Goal: Task Accomplishment & Management: Manage account settings

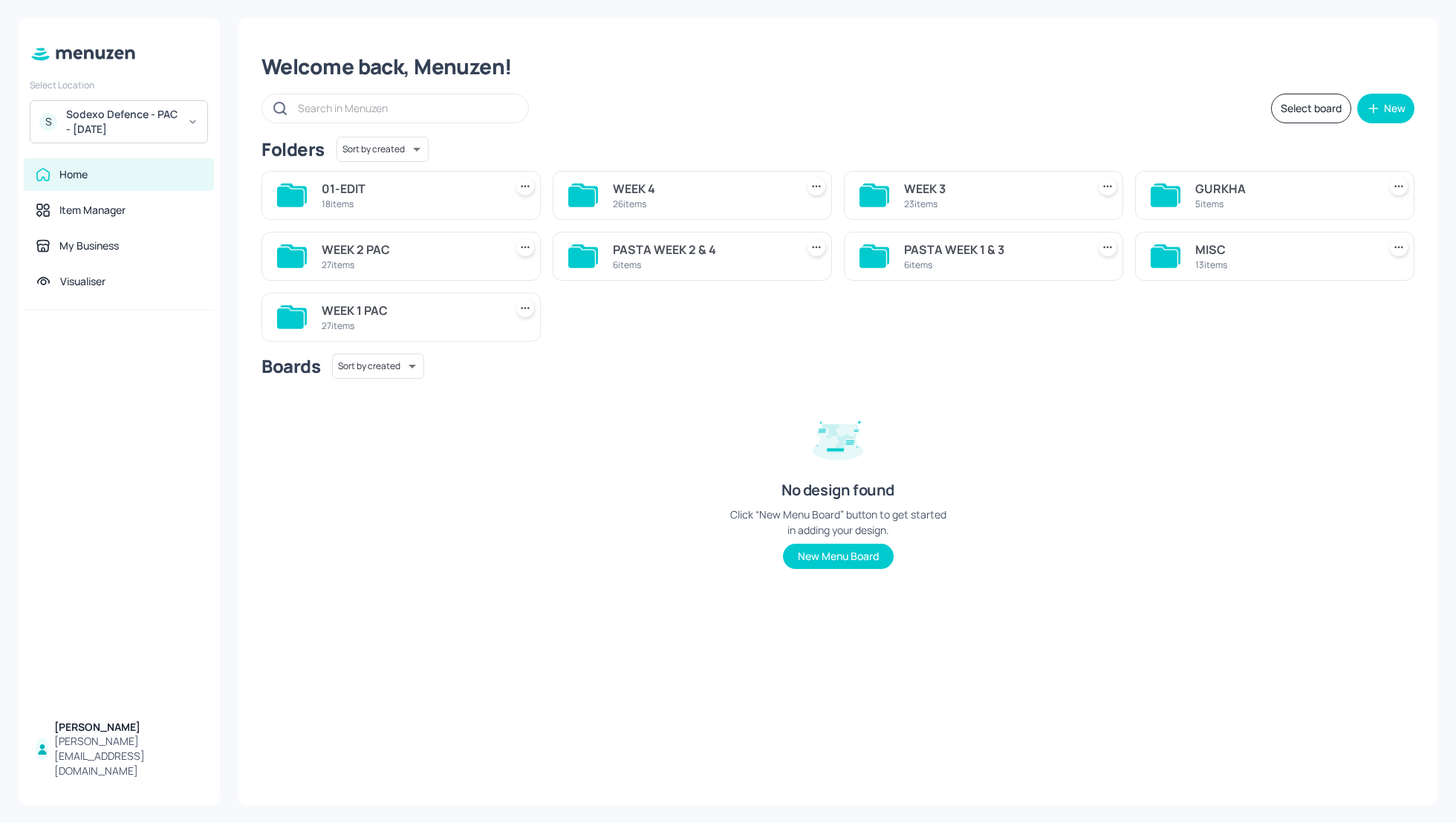
click at [359, 302] on div "WEEK 1 PAC" at bounding box center [410, 310] width 177 height 18
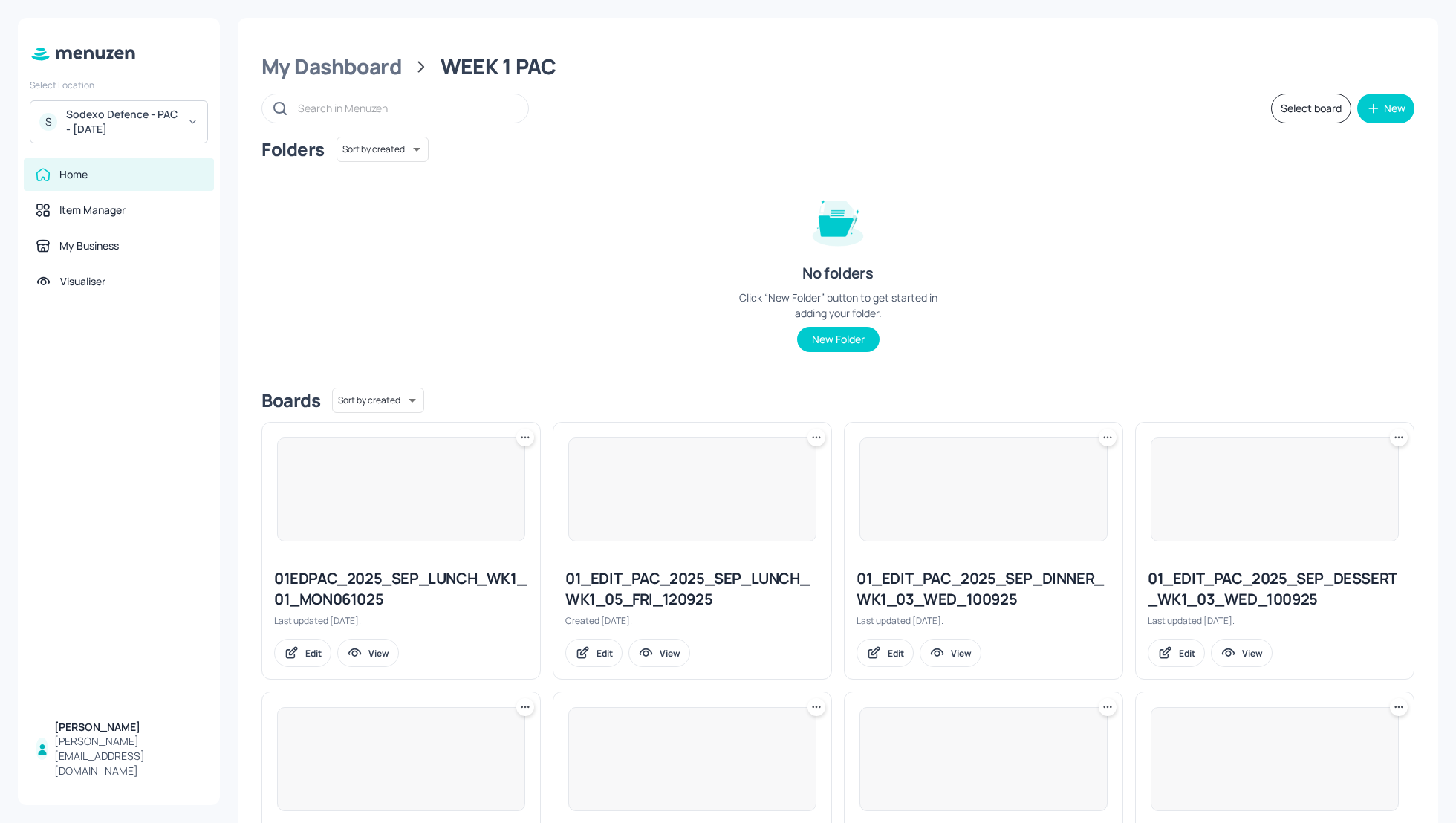
click at [1021, 316] on div "Folders Sort by created id ​ No folders Click “New Folder” button to get starte…" at bounding box center [838, 256] width 1153 height 240
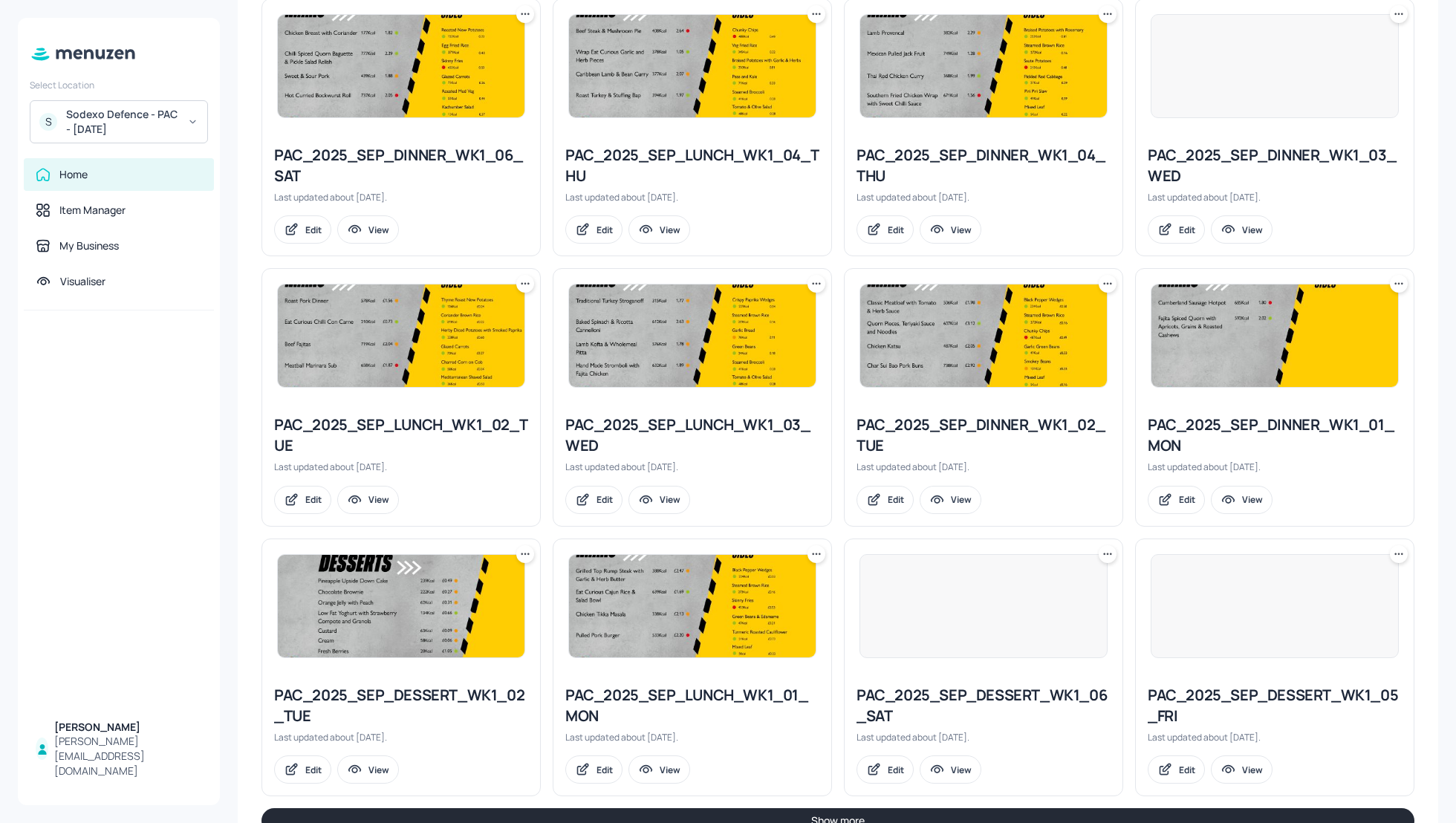
scroll to position [1274, 0]
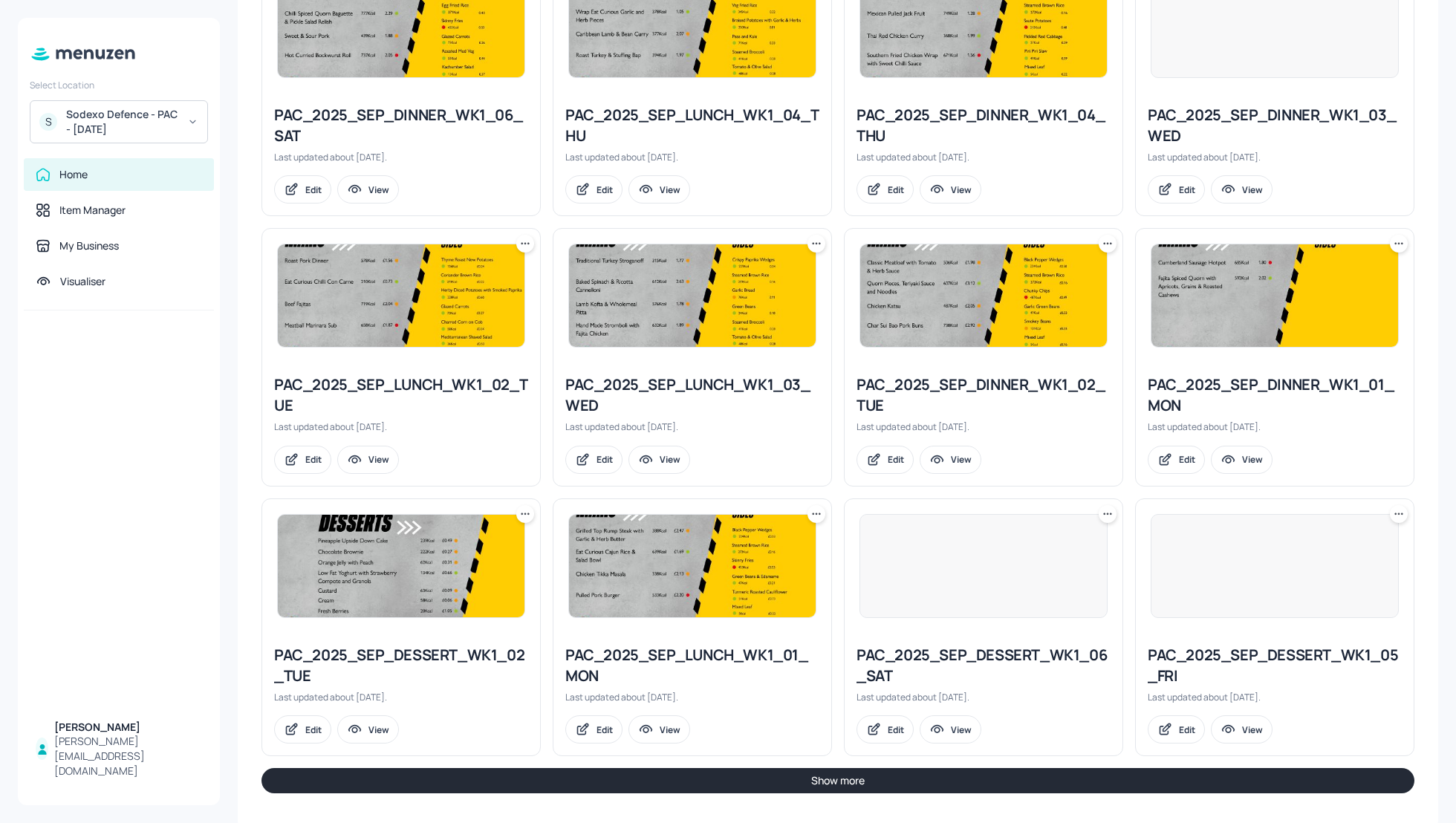
click at [1023, 778] on button "Show more" at bounding box center [838, 781] width 1153 height 25
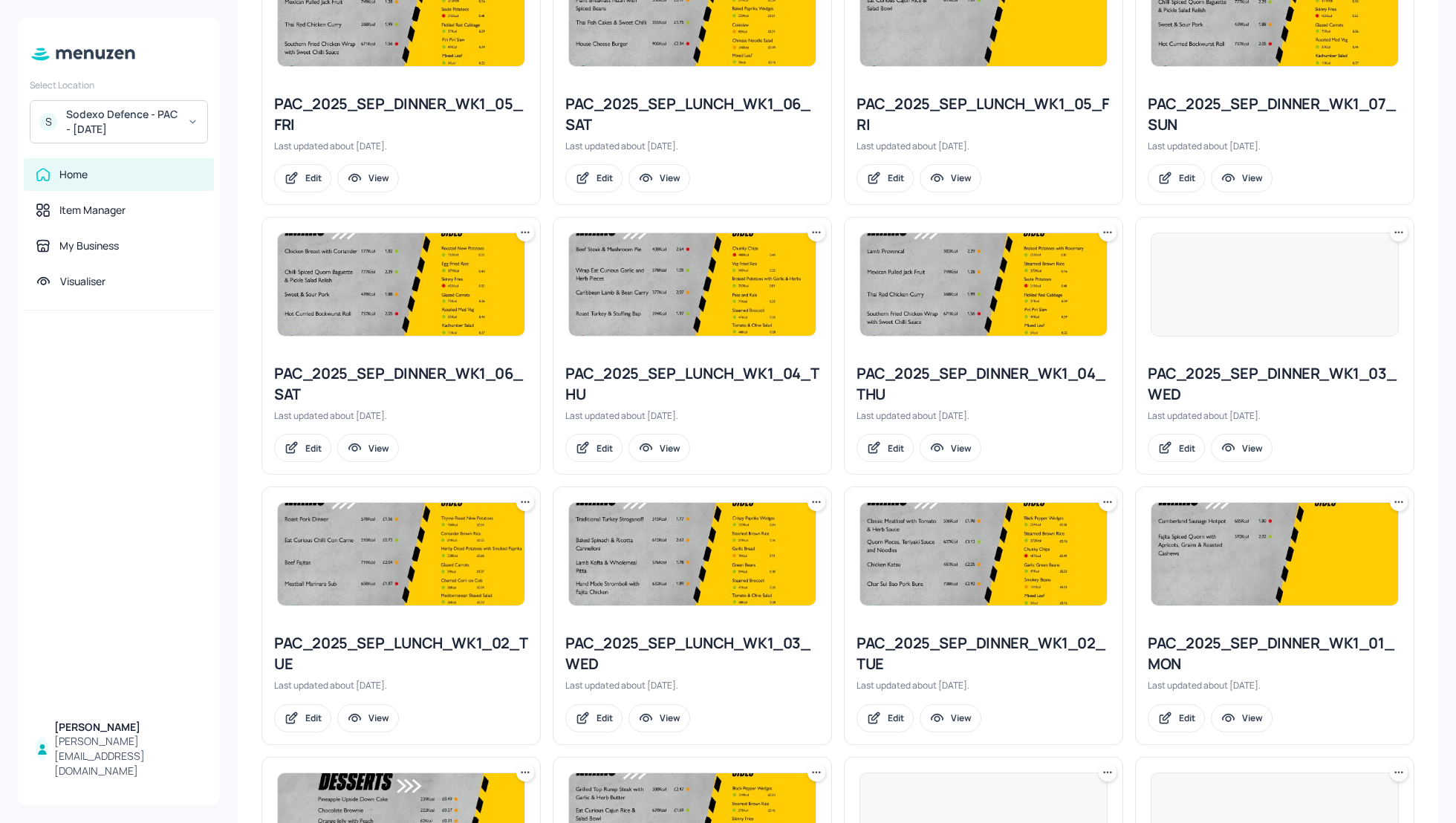
scroll to position [1030, 0]
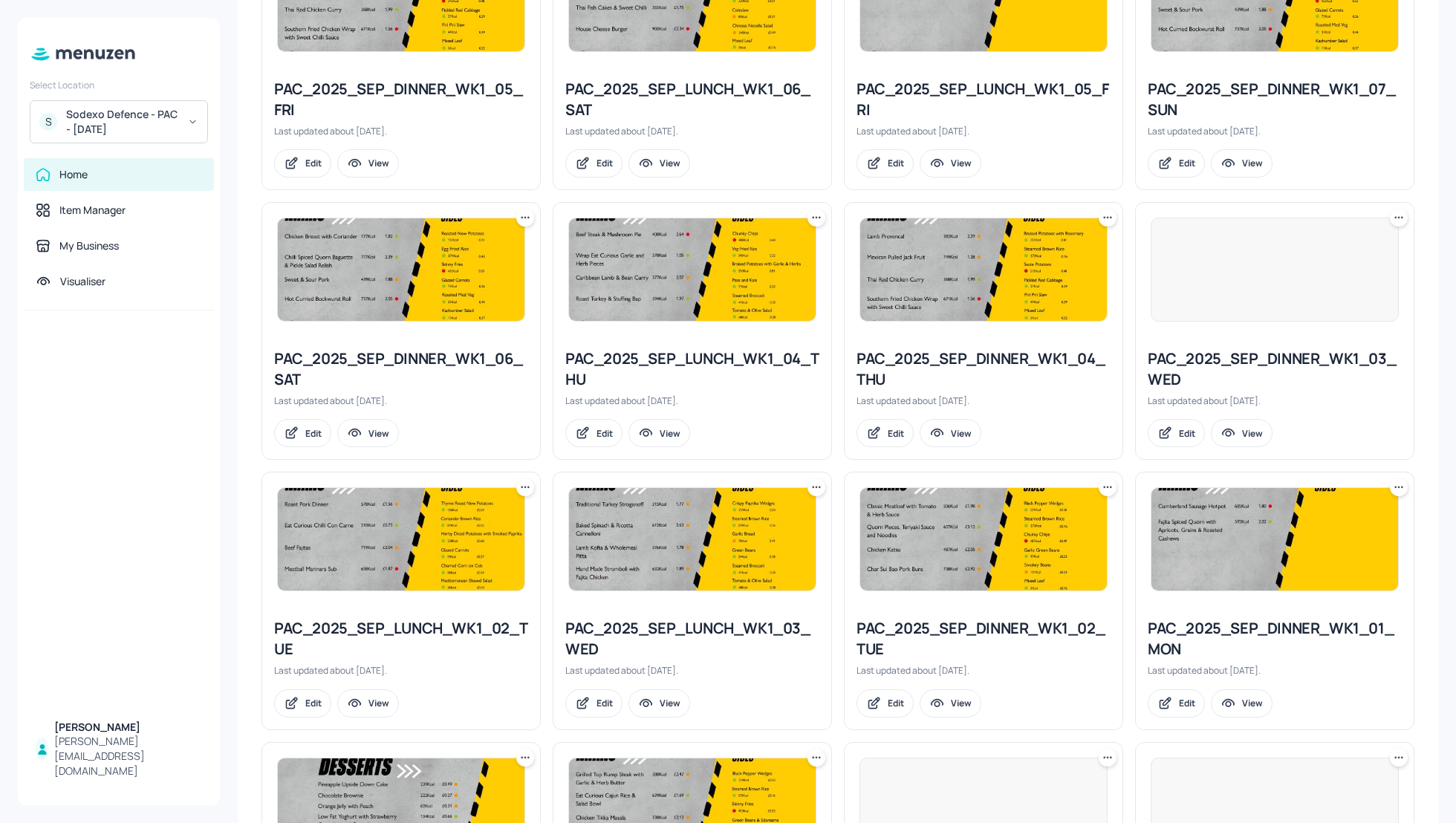
click at [378, 632] on div "PAC_2025_SEP_LUNCH_WK1_02_TUE" at bounding box center [401, 639] width 254 height 41
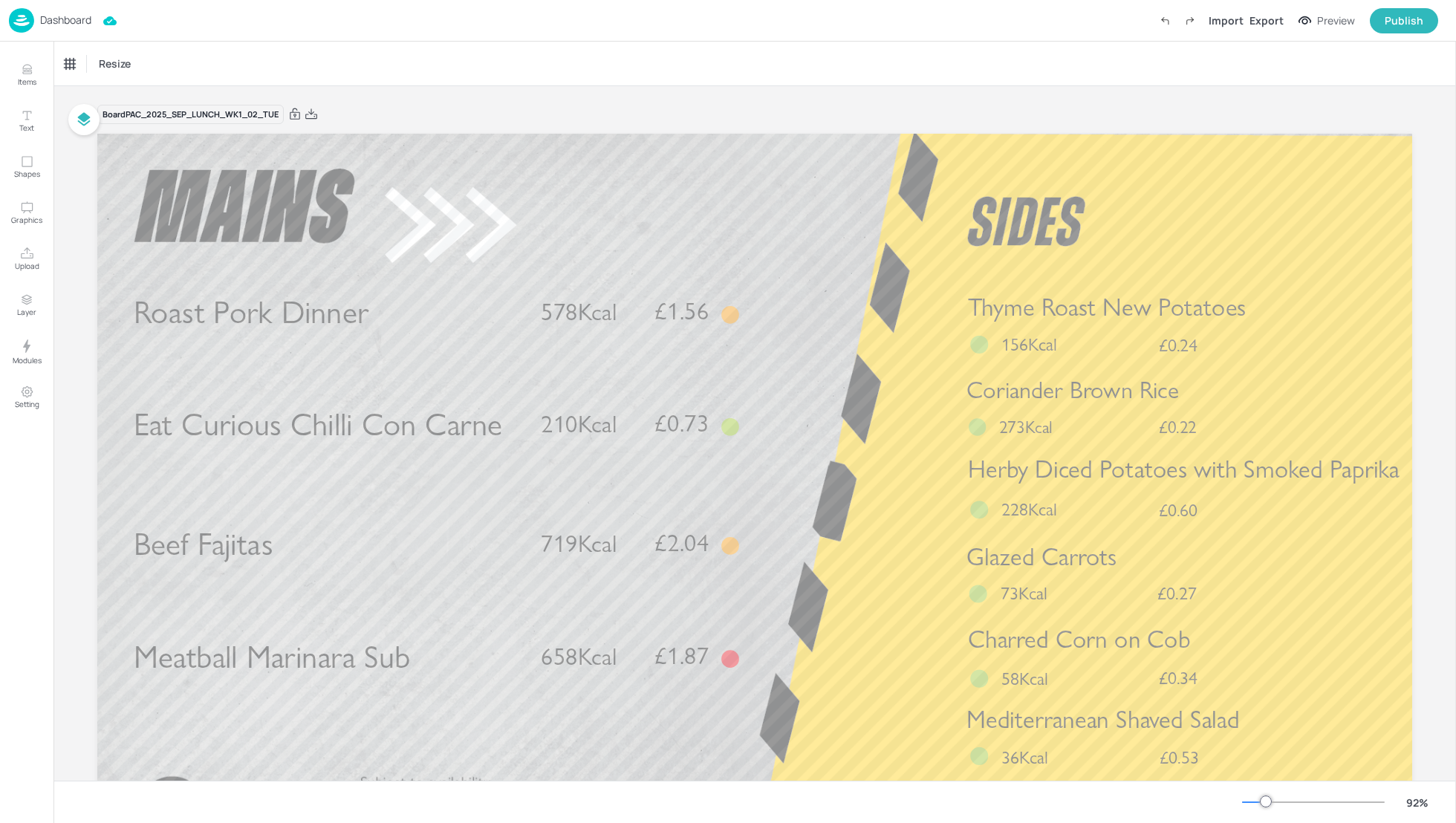
click at [64, 22] on p "Dashboard" at bounding box center [65, 20] width 51 height 11
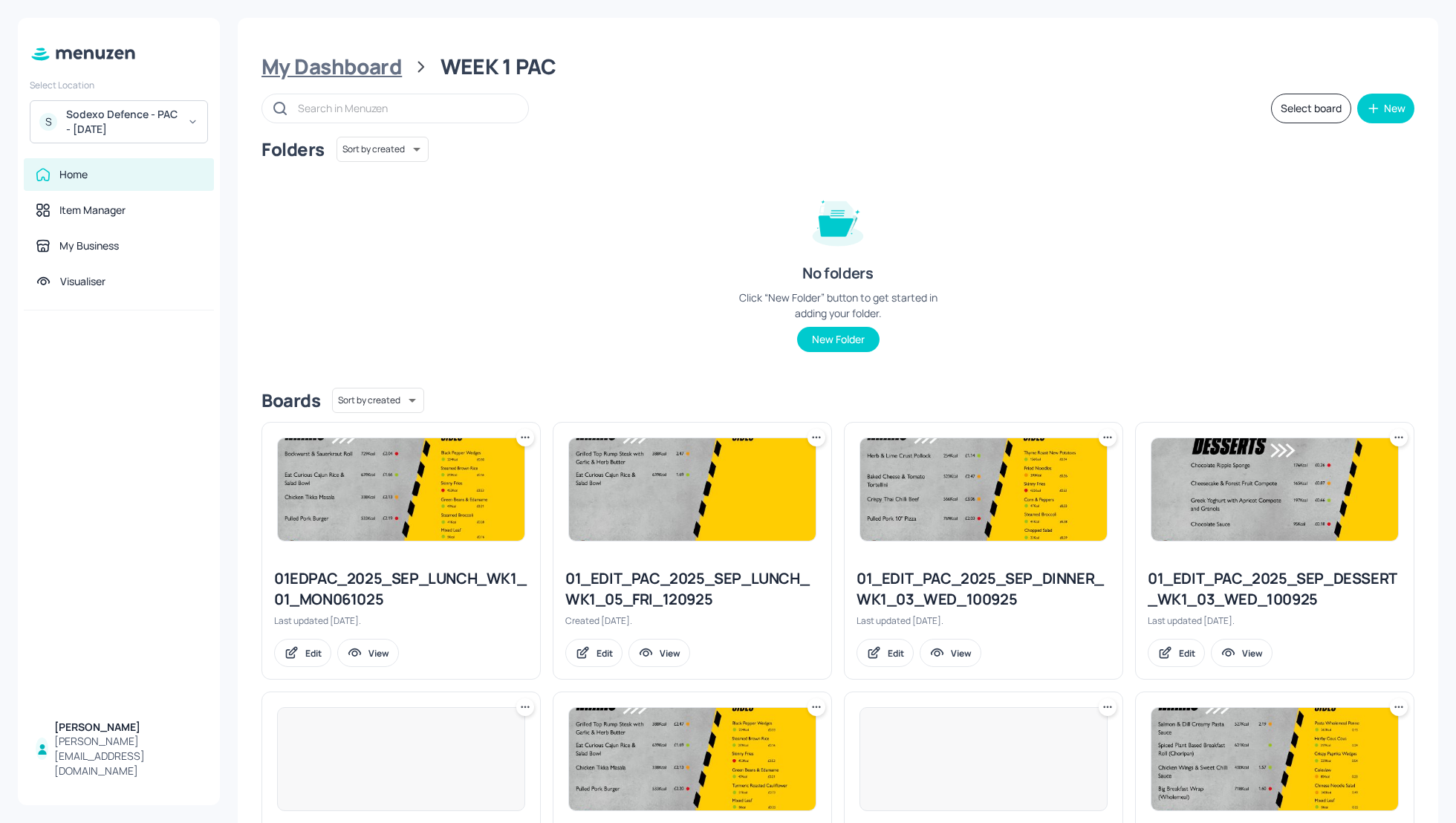
click at [346, 74] on div "My Dashboard" at bounding box center [332, 67] width 140 height 27
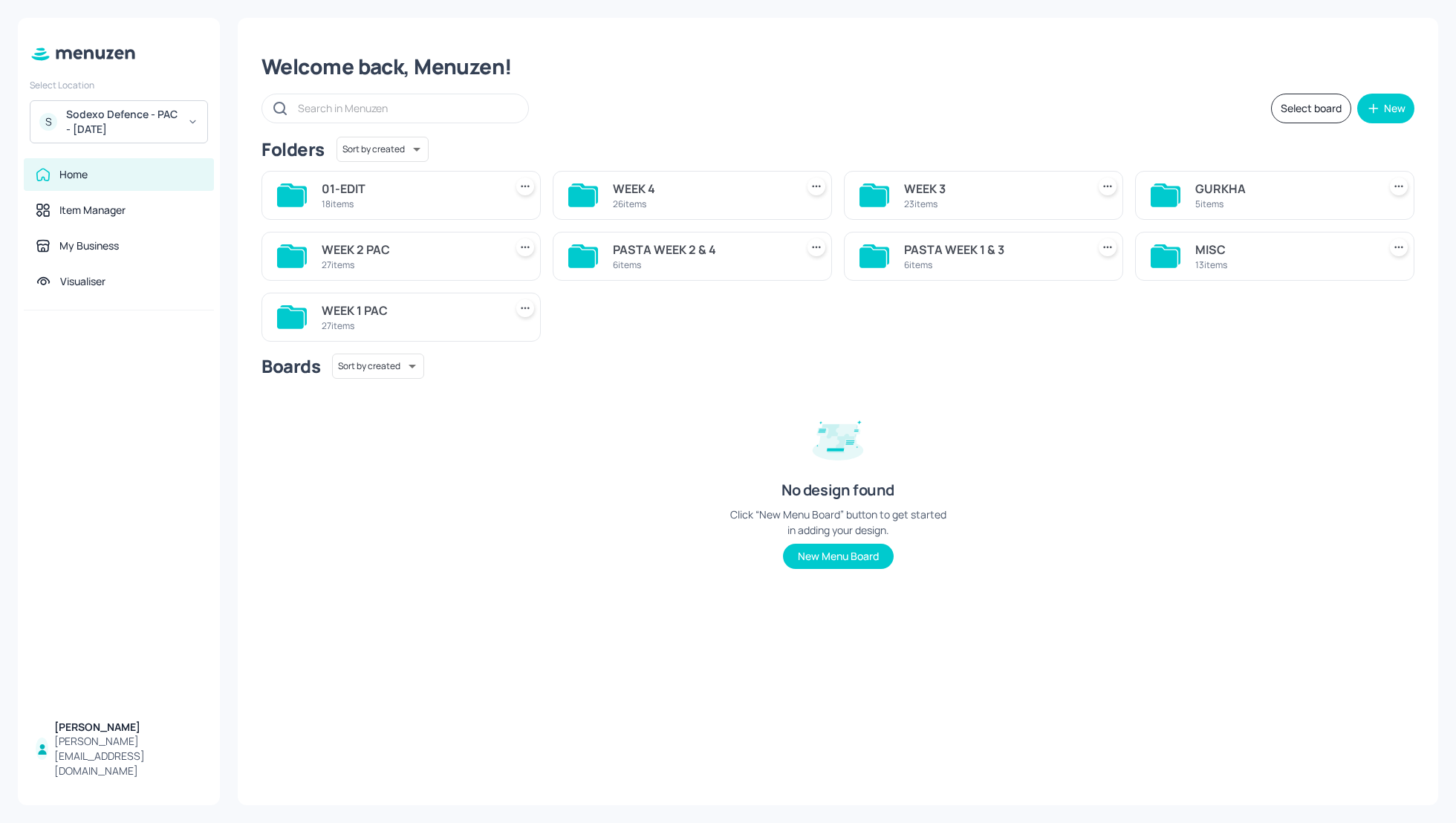
click at [368, 306] on div "WEEK 1 PAC" at bounding box center [410, 310] width 177 height 18
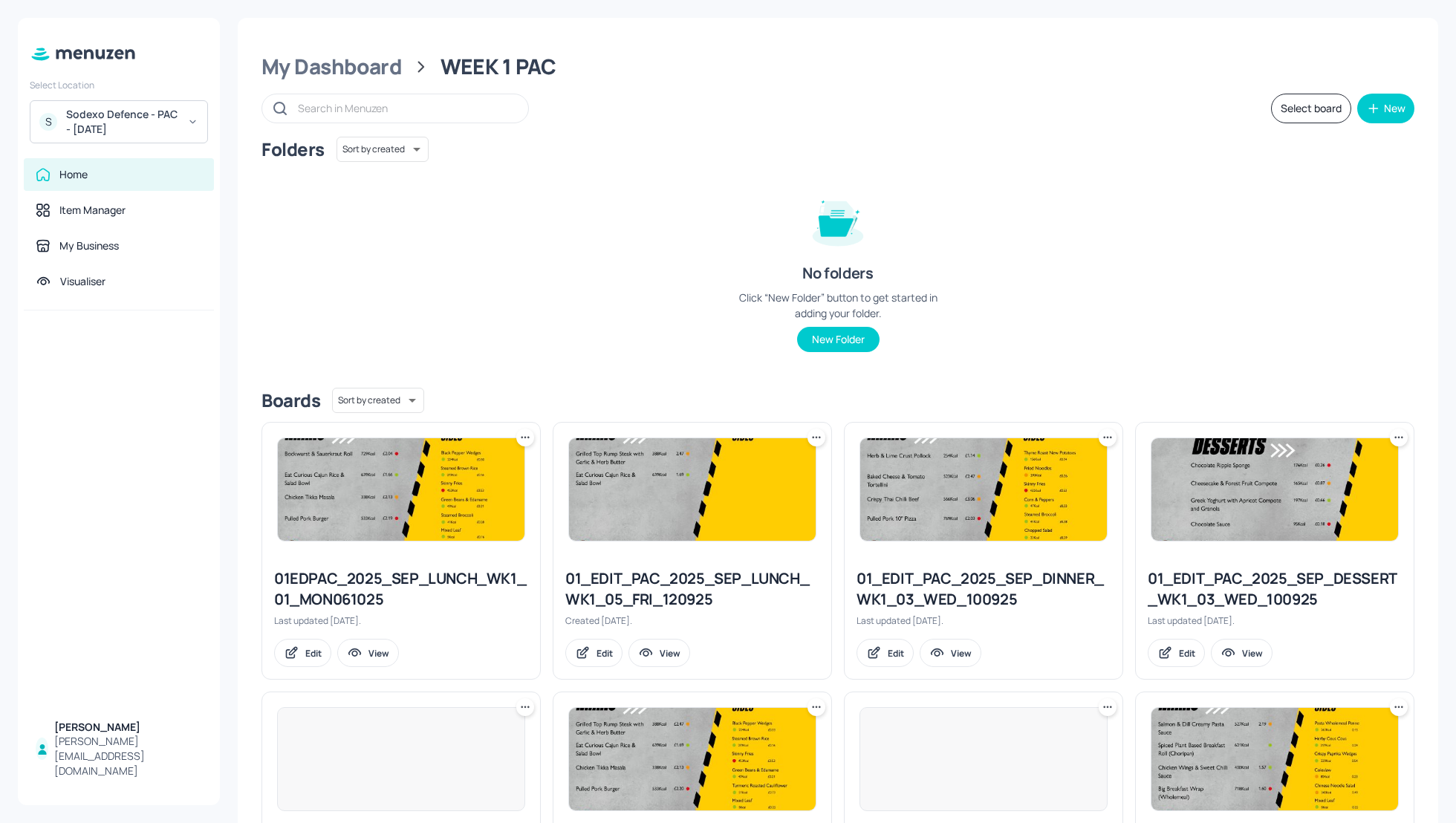
click at [1277, 306] on div "Folders Sort by created id ​ No folders Click “New Folder” button to get starte…" at bounding box center [838, 256] width 1153 height 240
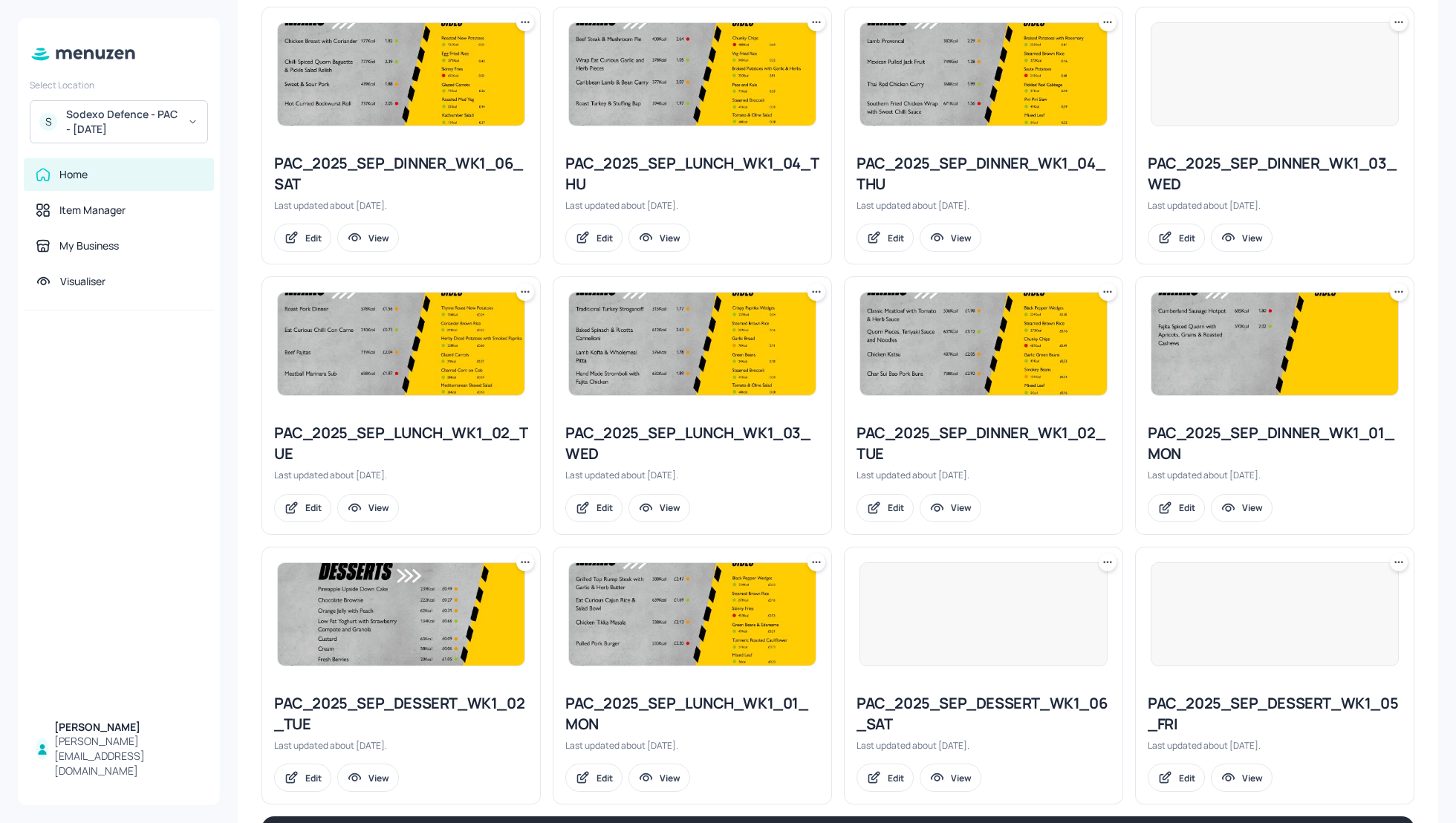
scroll to position [1188, 0]
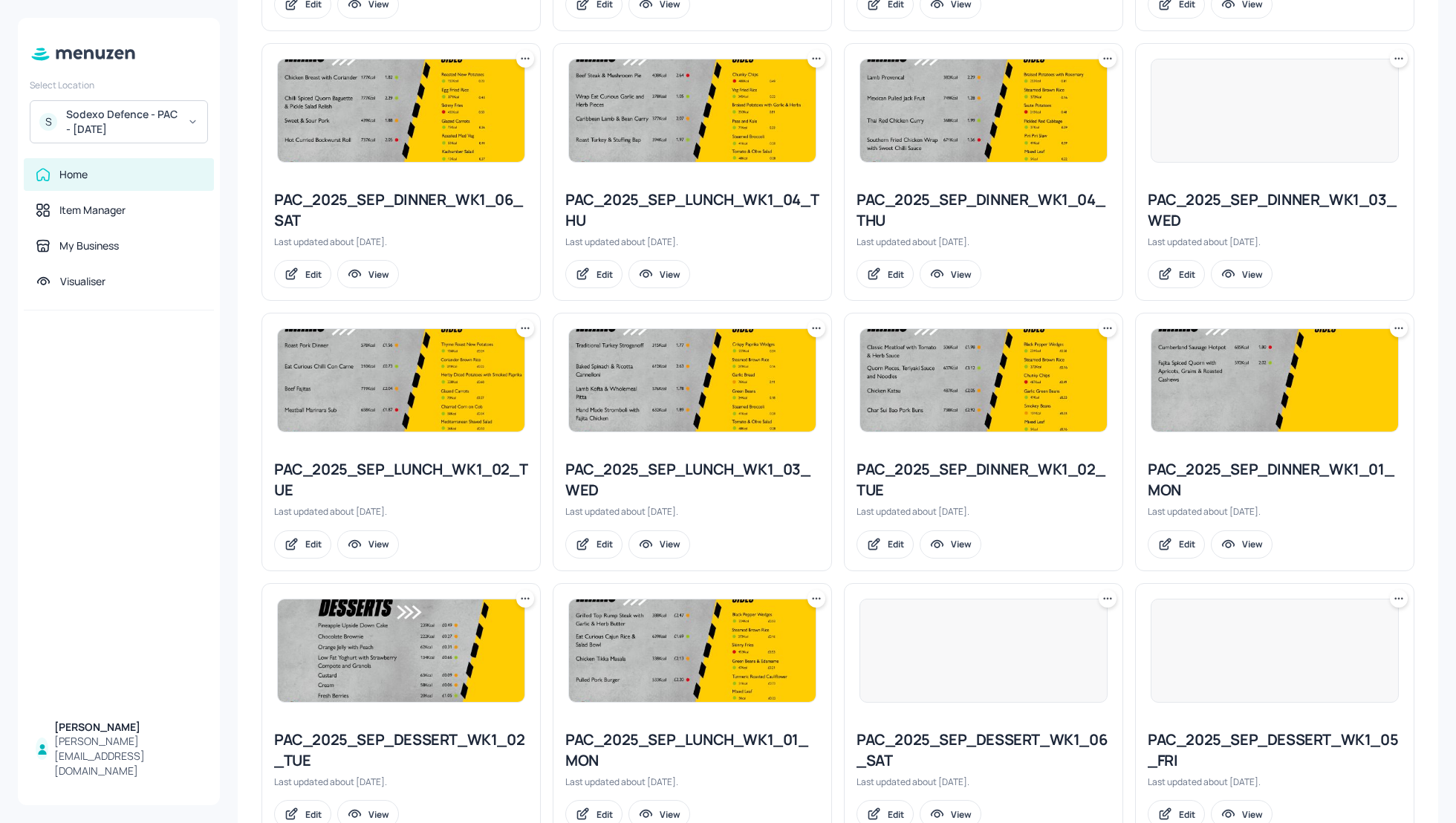
click at [664, 459] on div "PAC_2025_SEP_LUNCH_WK1_03_WED" at bounding box center [692, 480] width 254 height 41
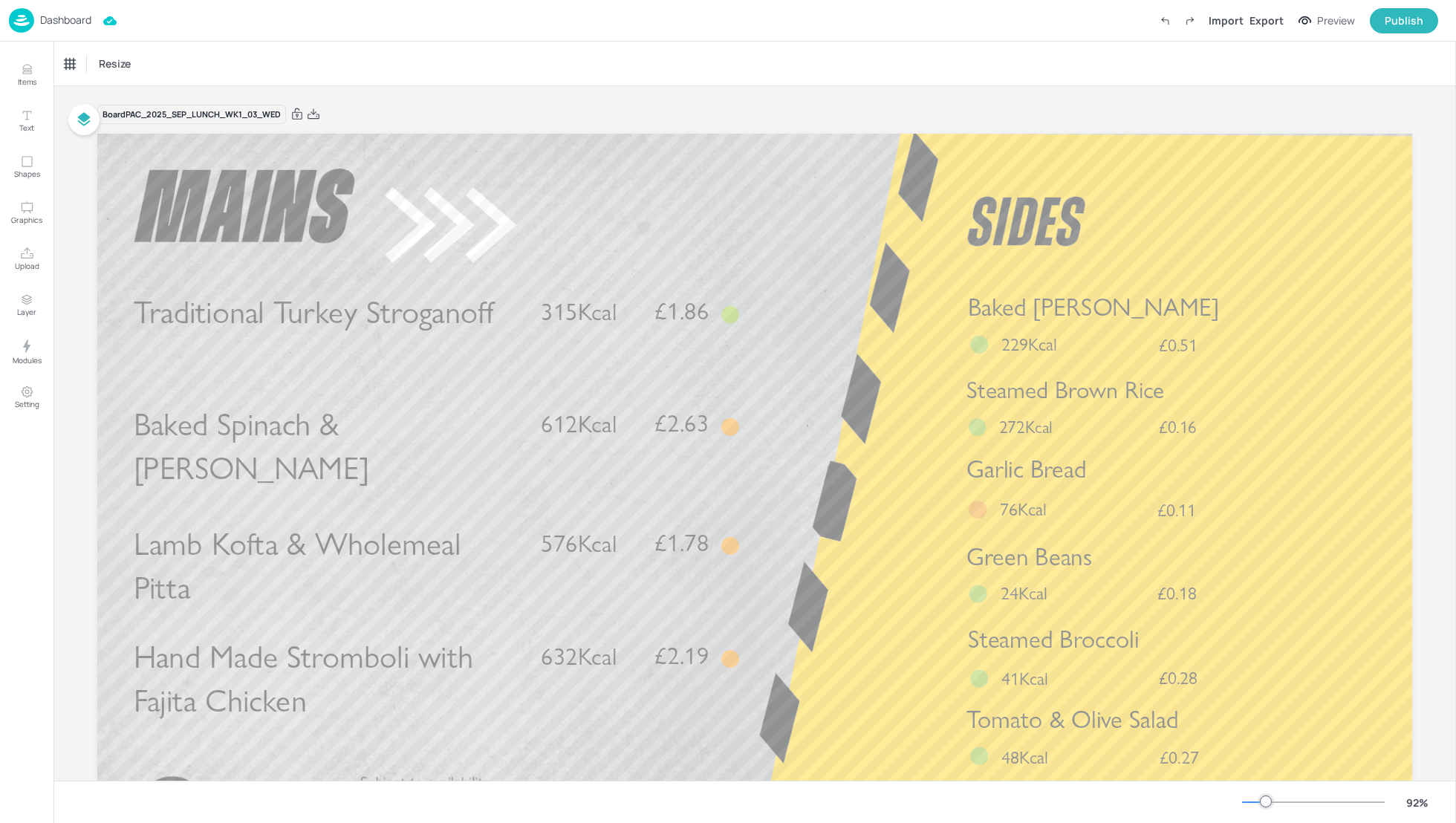
click at [67, 18] on p "Dashboard" at bounding box center [65, 20] width 51 height 11
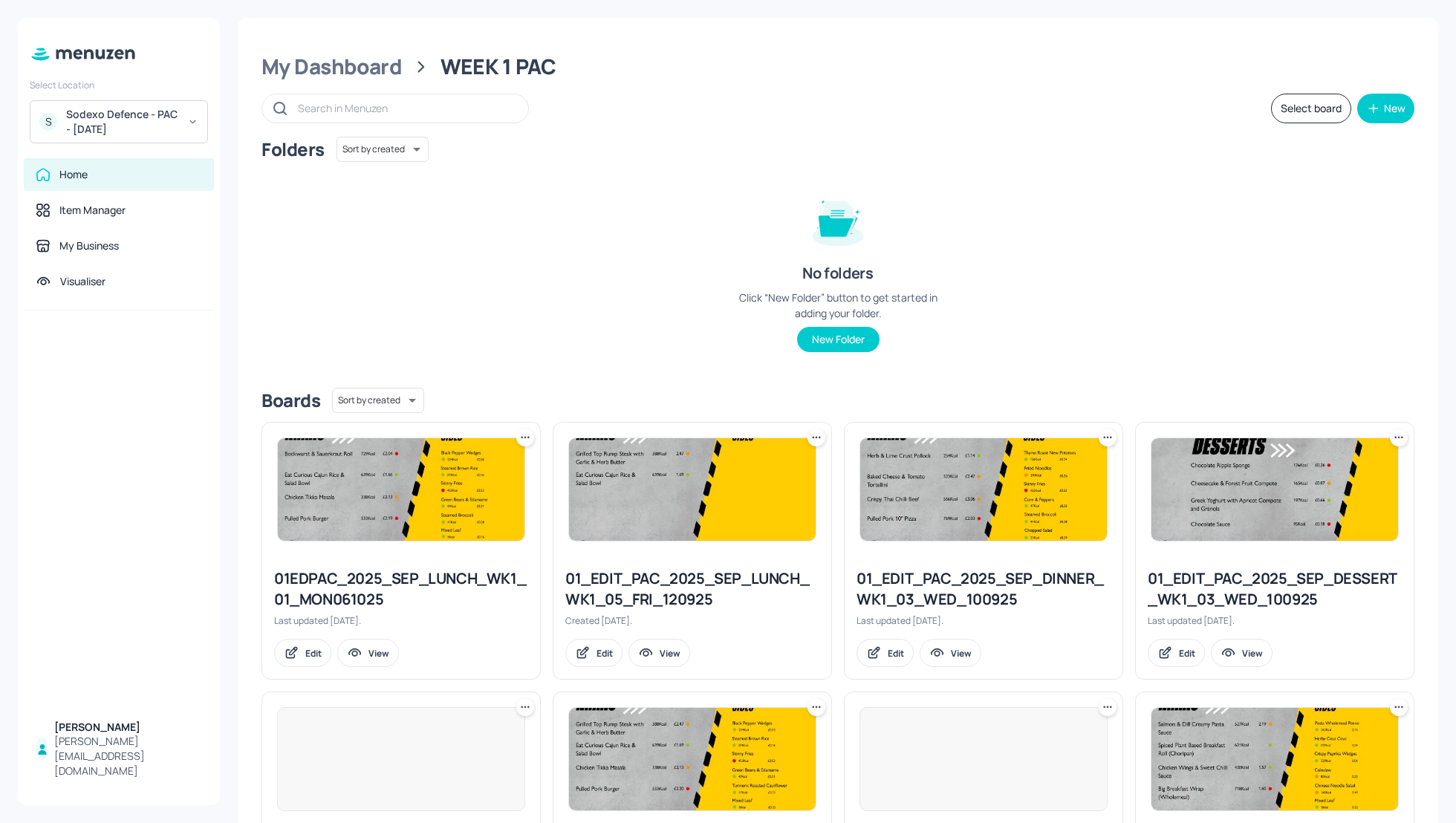
click at [1151, 283] on div "Folders Sort by created id ​ No folders Click “New Folder” button to get starte…" at bounding box center [838, 256] width 1153 height 240
click at [1174, 227] on div "Folders Sort by created id ​ No folders Click “New Folder” button to get starte…" at bounding box center [838, 256] width 1153 height 240
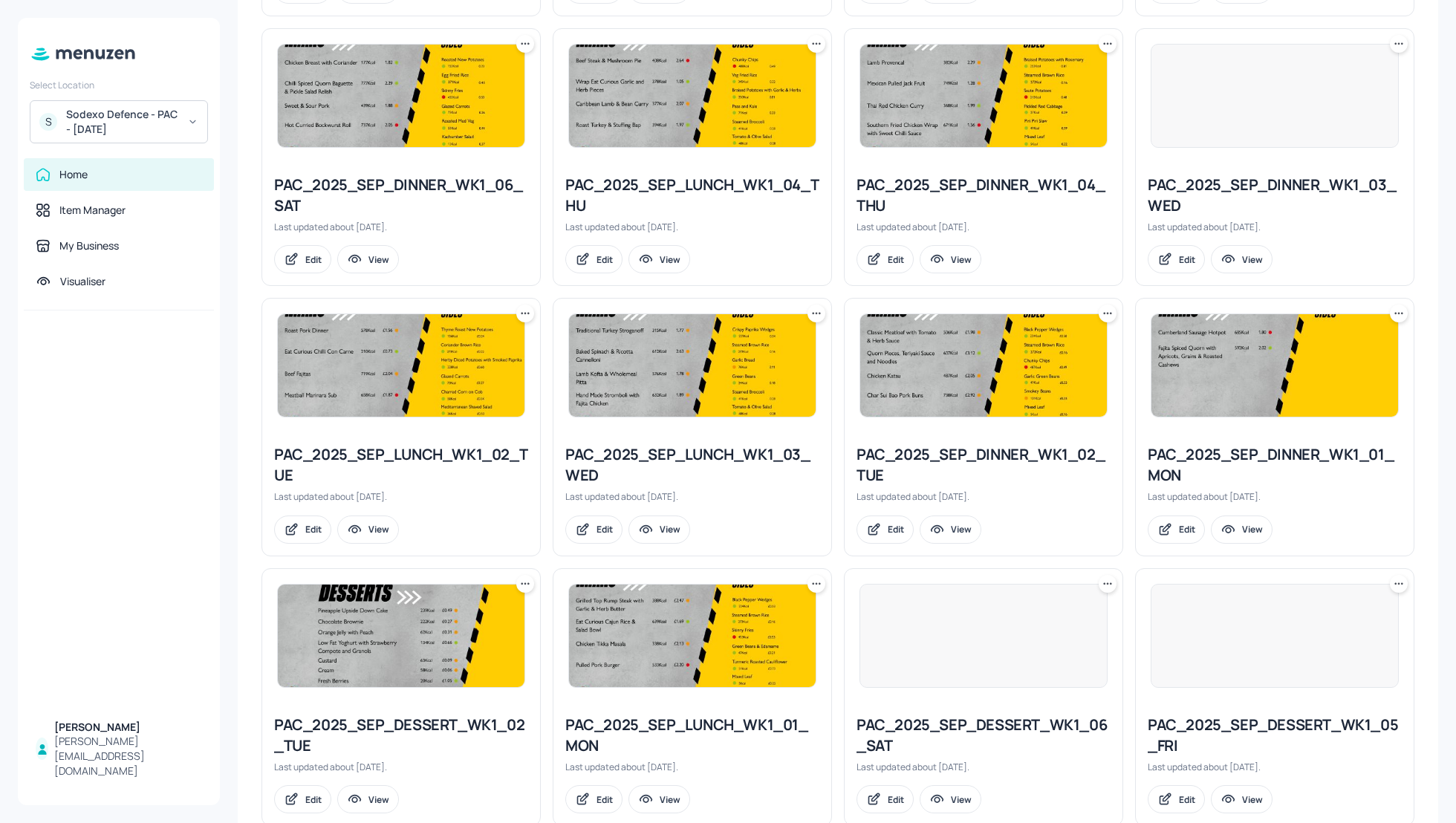
scroll to position [1274, 0]
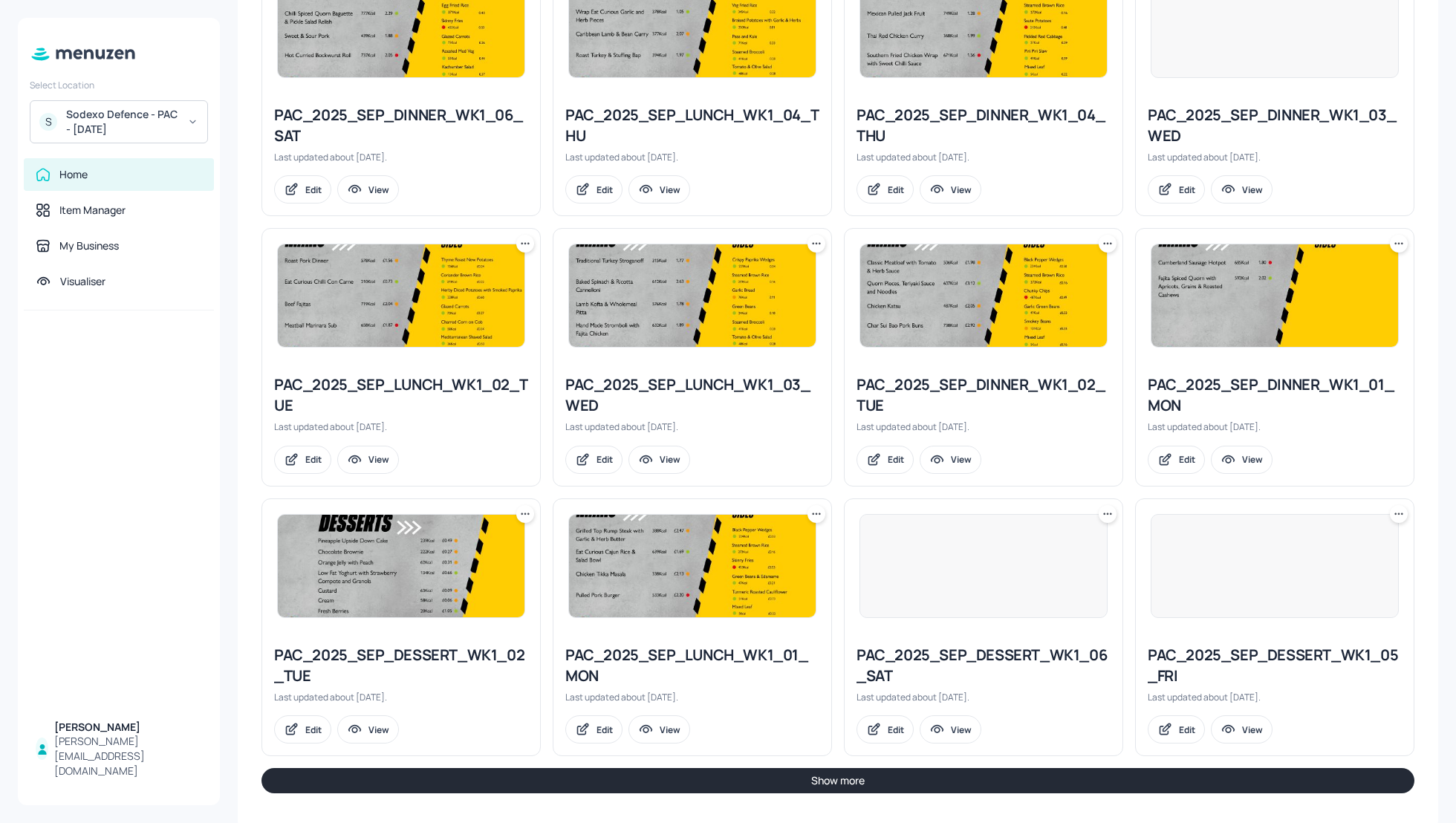
click at [976, 771] on button "Show more" at bounding box center [838, 781] width 1153 height 25
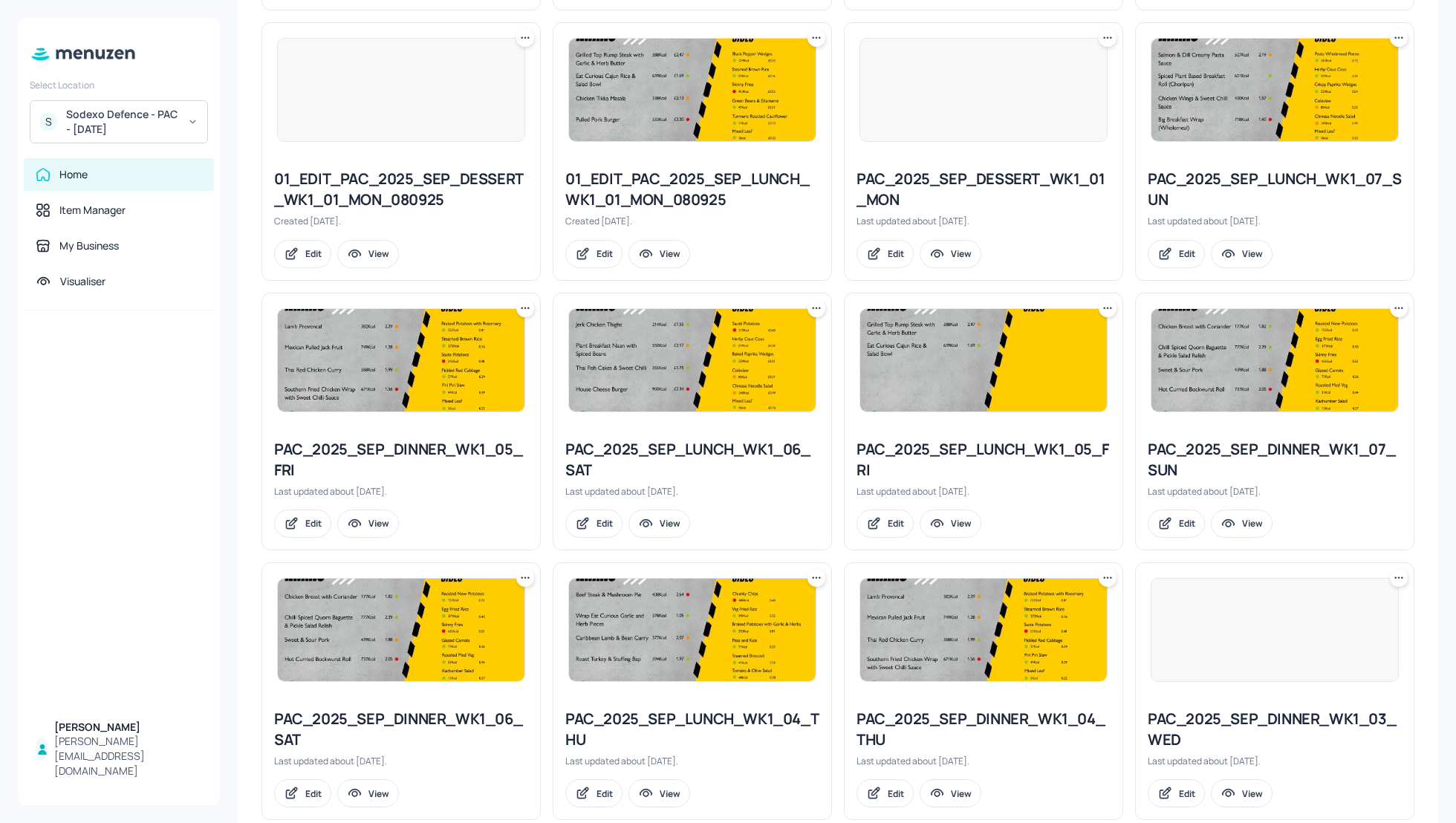
scroll to position [673, 0]
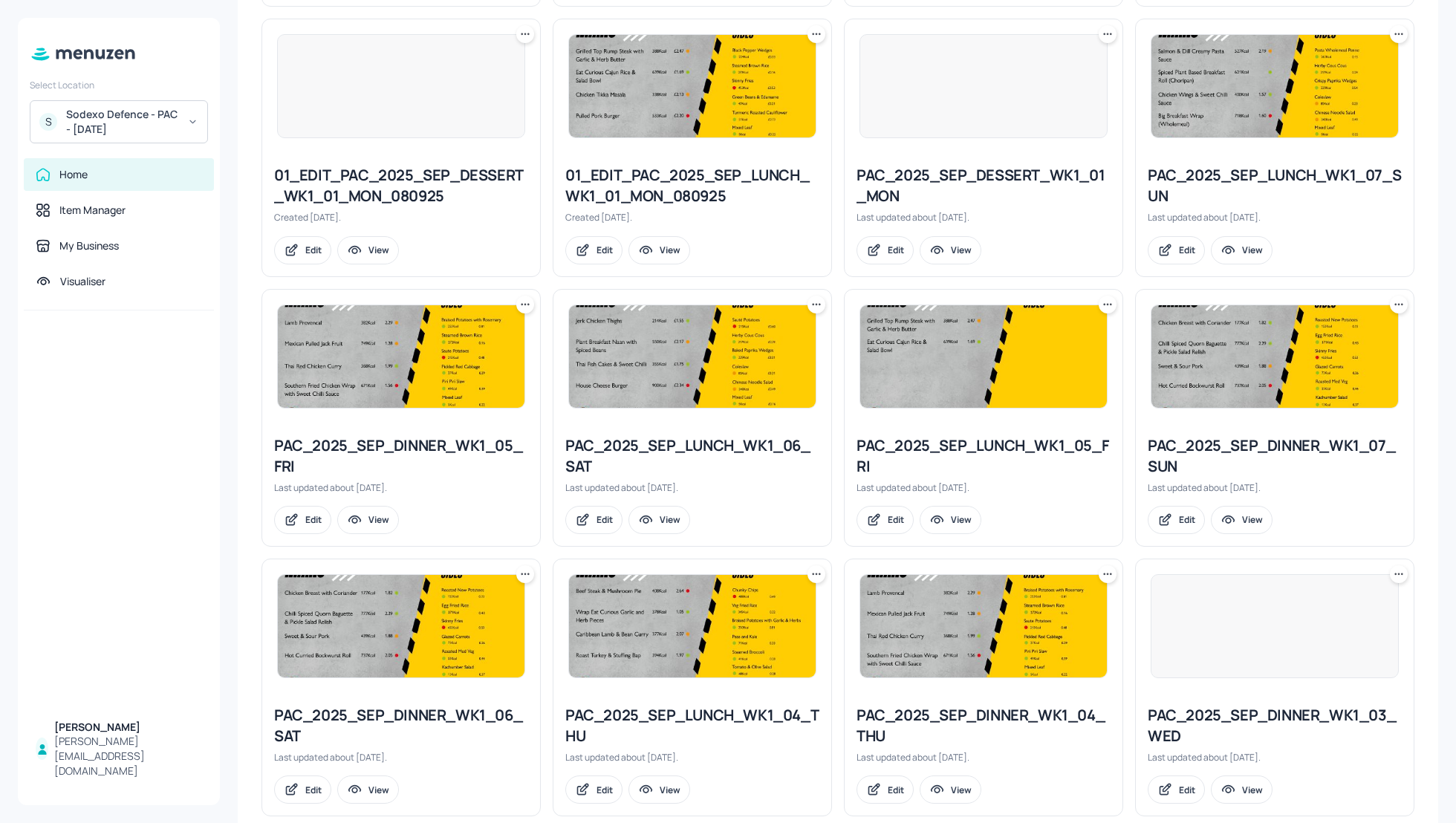
click at [702, 705] on div "PAC_2025_SEP_LUNCH_WK1_04_THU" at bounding box center [692, 725] width 254 height 41
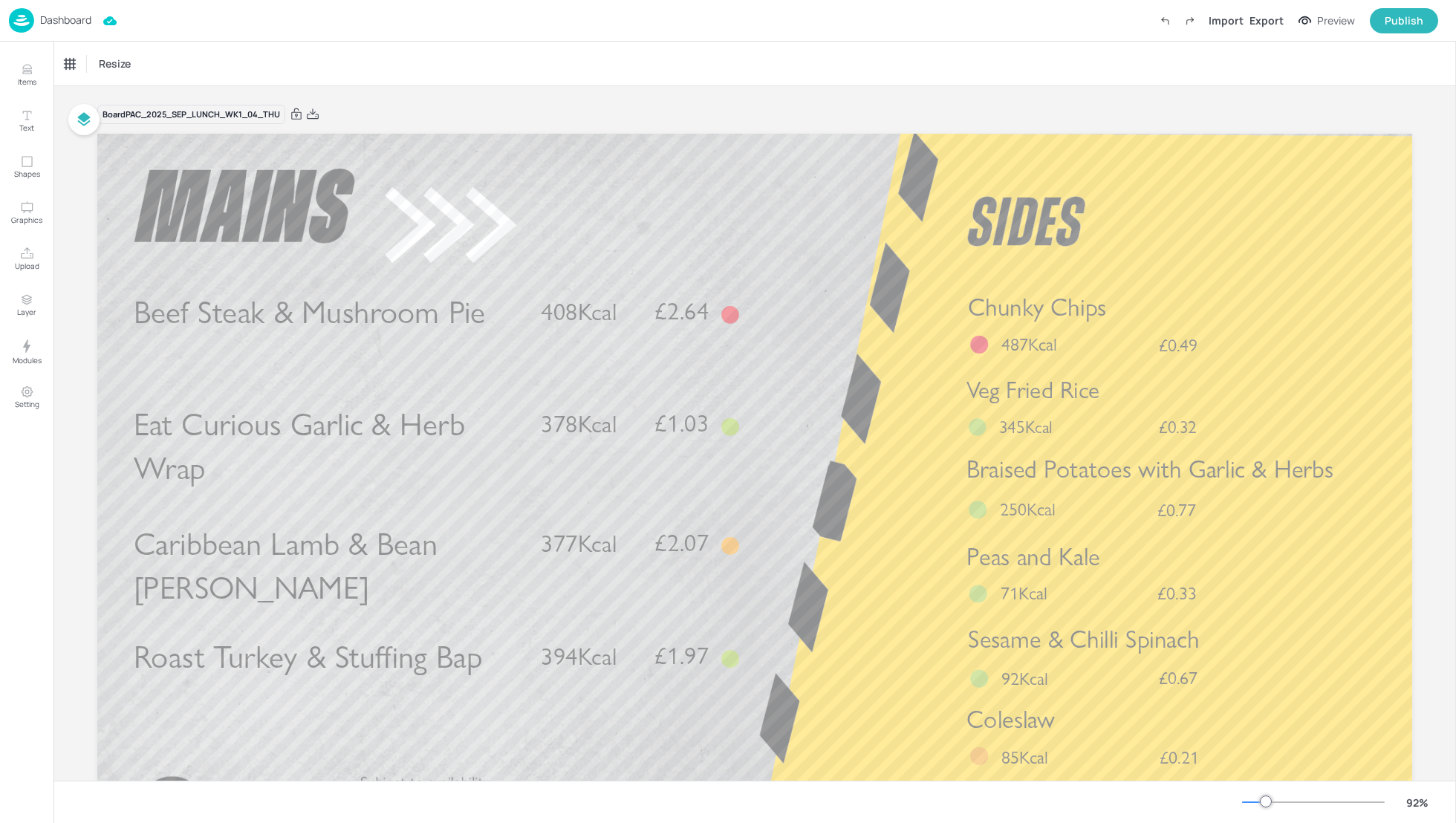
click at [78, 19] on p "Dashboard" at bounding box center [65, 20] width 51 height 11
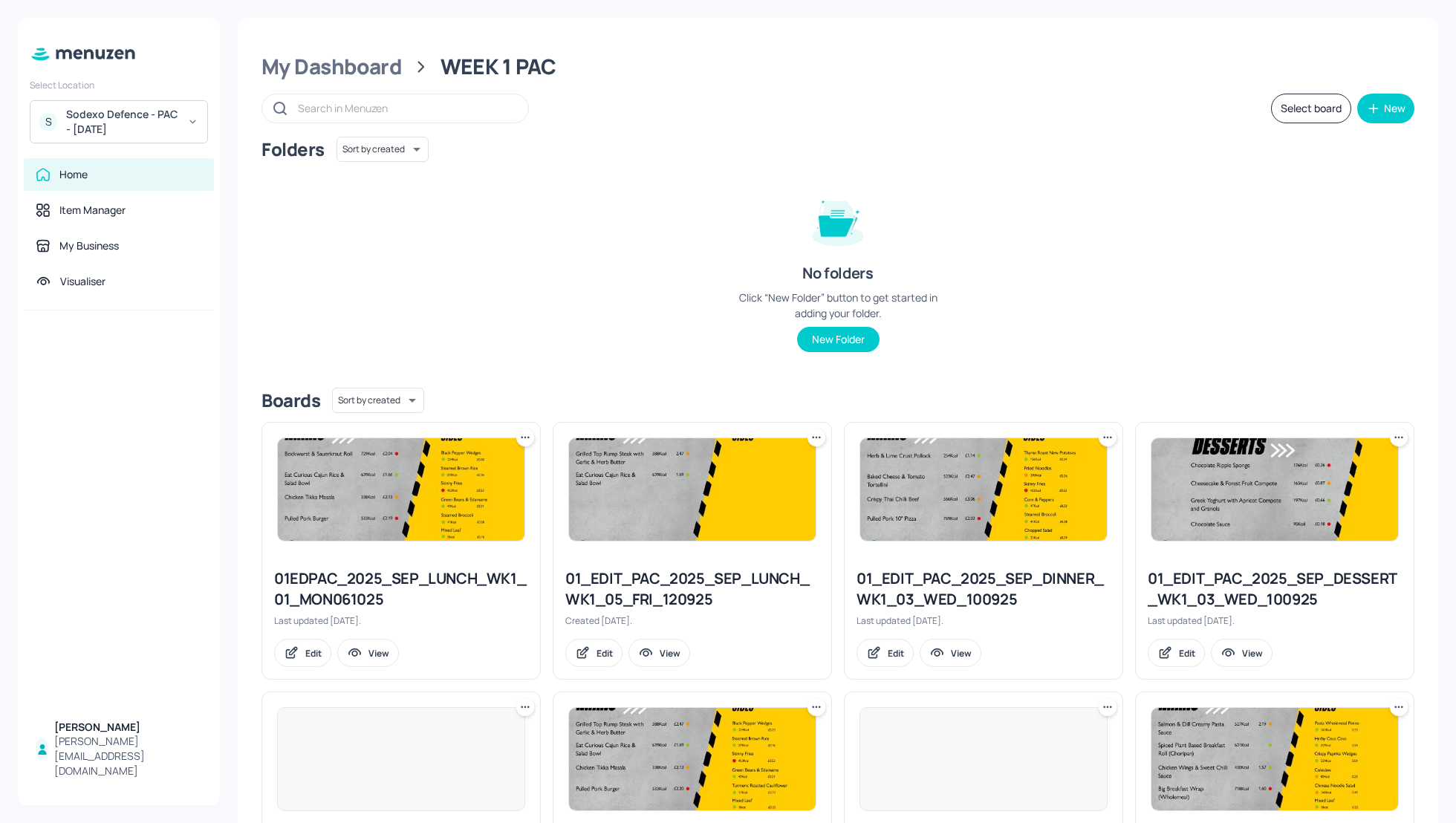
click at [597, 246] on div "Folders Sort by created id ​ No folders Click “New Folder” button to get starte…" at bounding box center [838, 256] width 1153 height 240
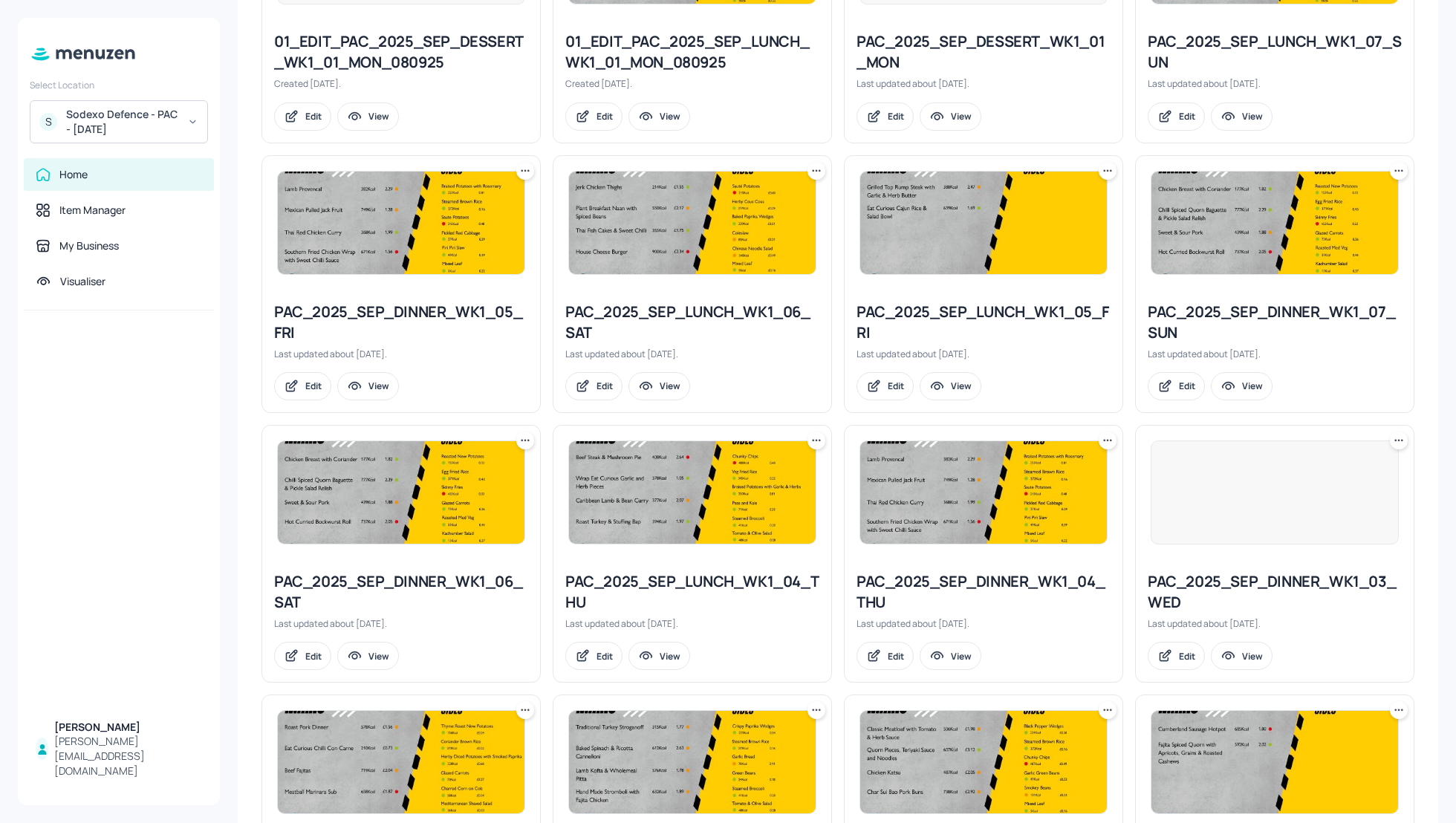
scroll to position [792, 0]
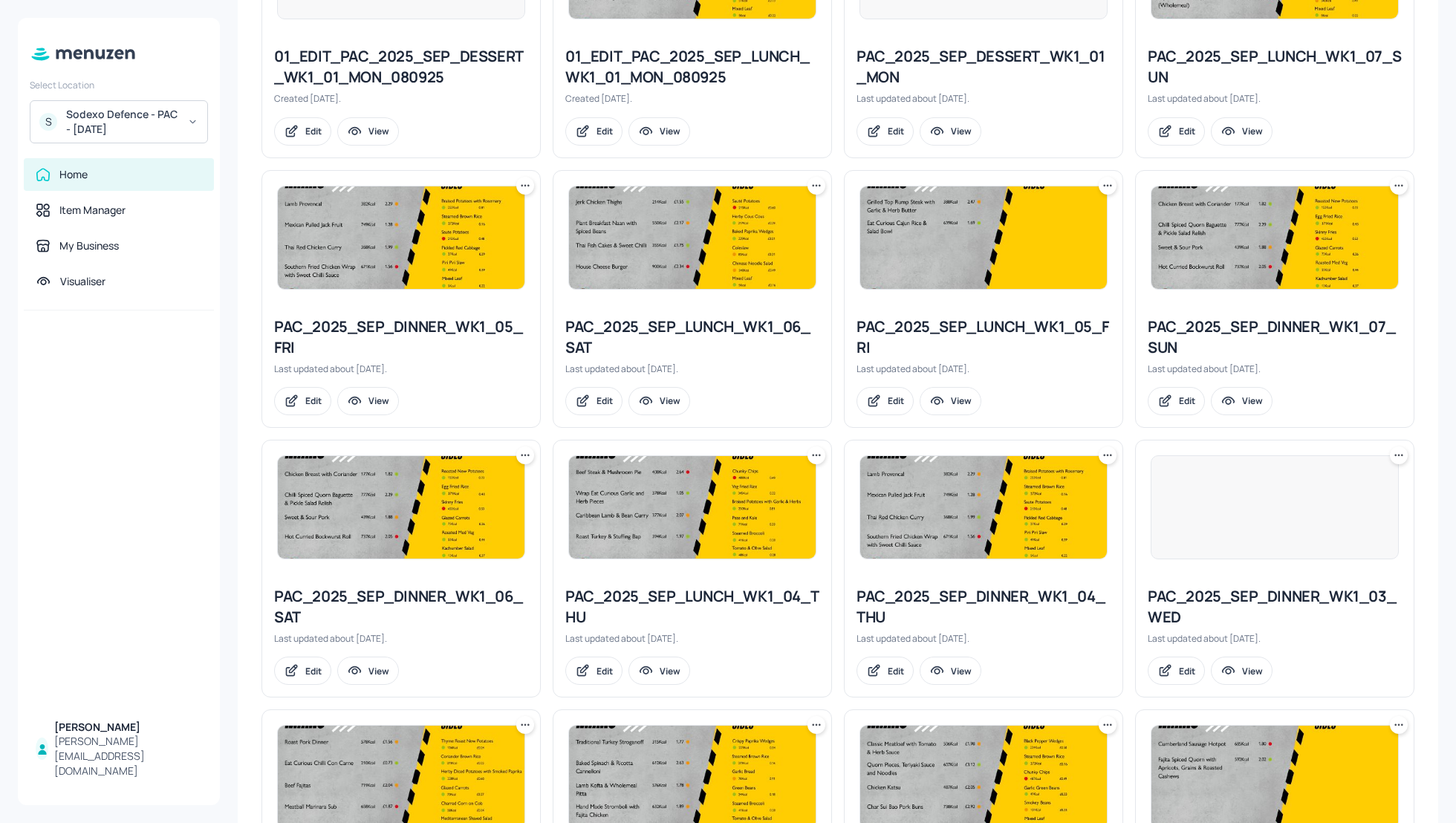
click at [1210, 330] on div "PAC_2025_SEP_DINNER_WK1_07_SUN" at bounding box center [1274, 337] width 254 height 41
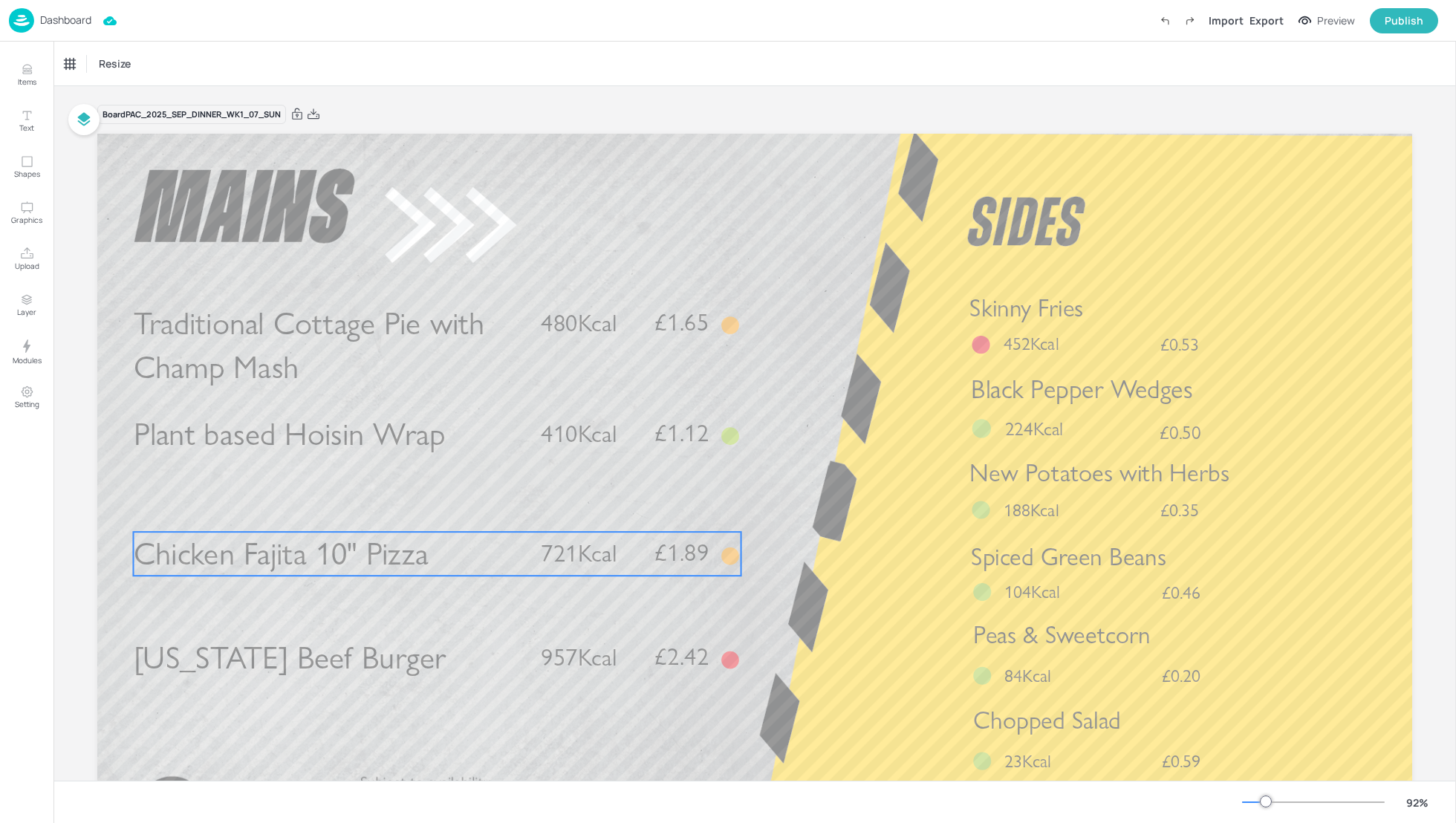
click at [655, 564] on span "£1.89" at bounding box center [682, 553] width 54 height 24
click at [426, 509] on icon "Edit Item" at bounding box center [427, 507] width 7 height 7
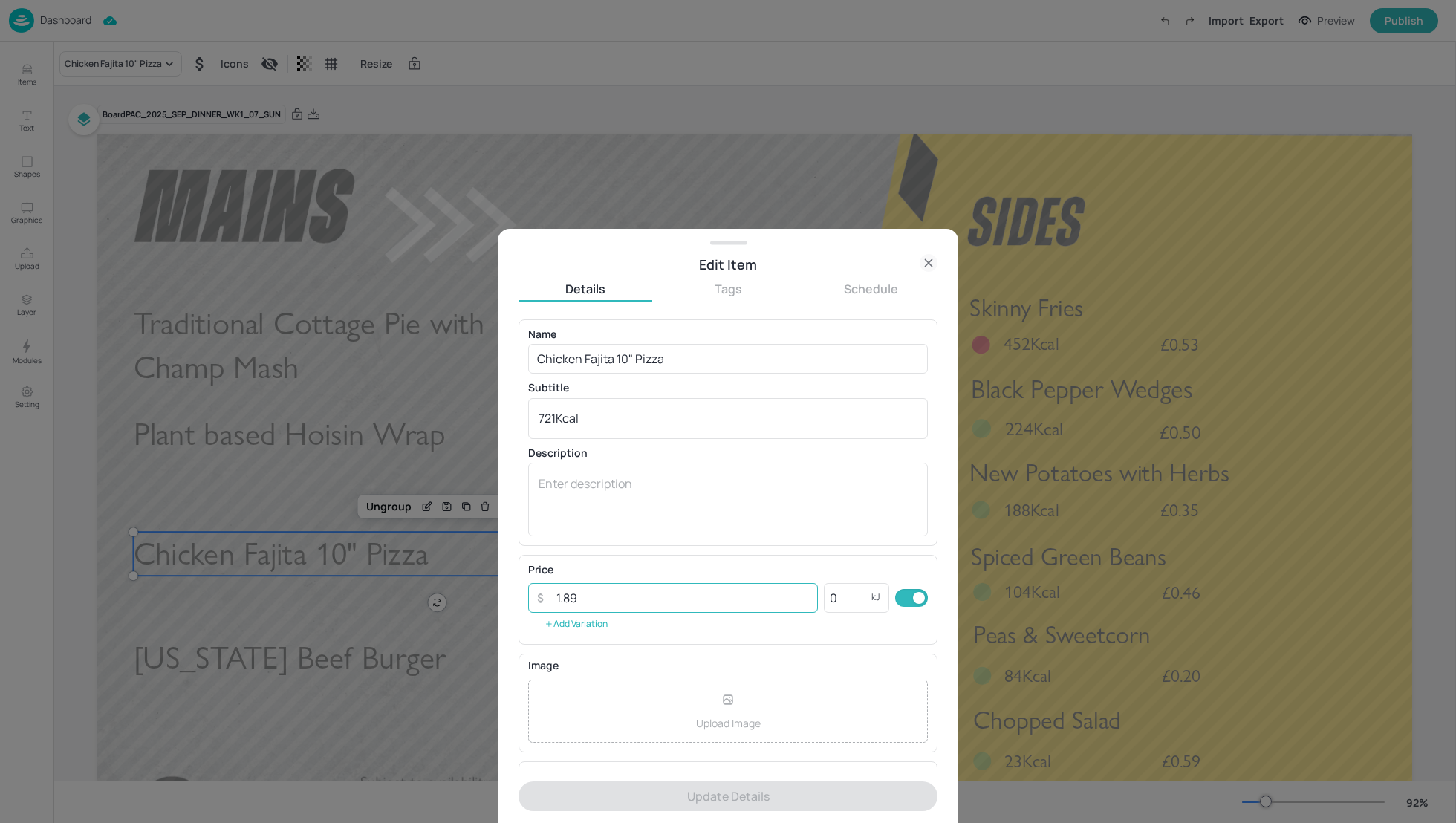
click at [589, 597] on input "1.89" at bounding box center [682, 598] width 270 height 30
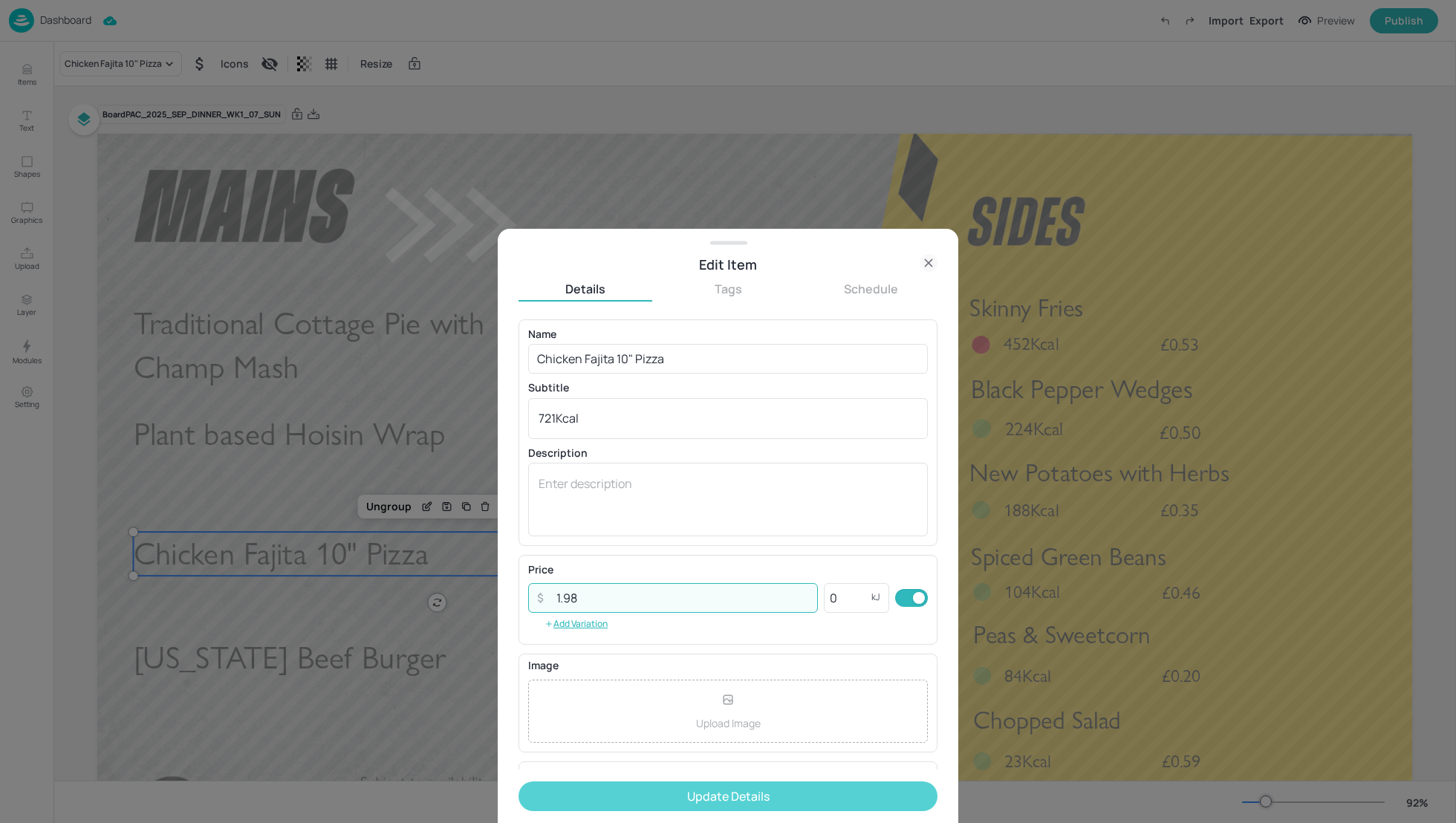
type input "1.98"
click at [724, 802] on button "Update Details" at bounding box center [728, 796] width 419 height 30
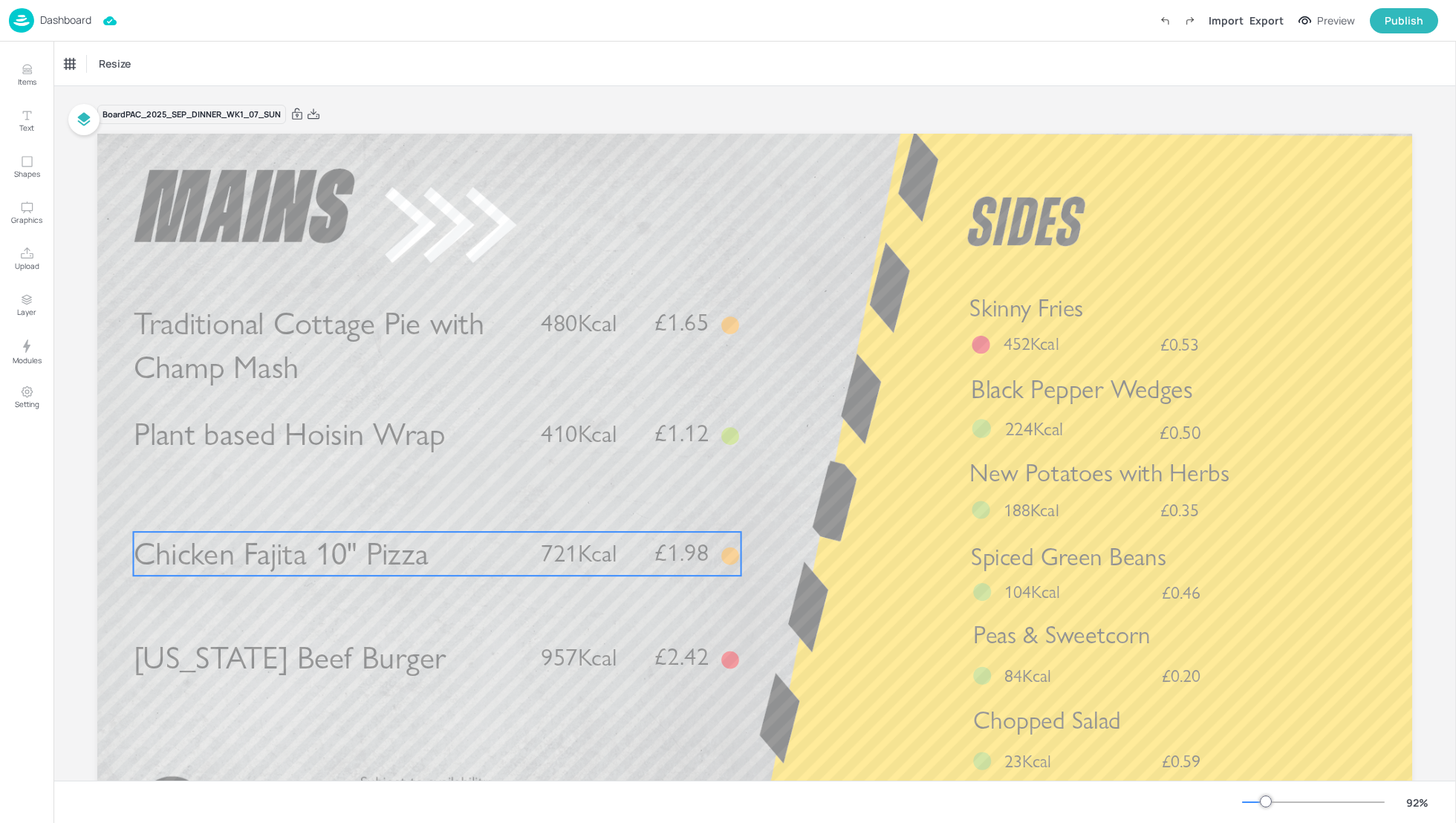
click at [444, 567] on p "Chicken Fajita 10" Pizza" at bounding box center [328, 554] width 389 height 44
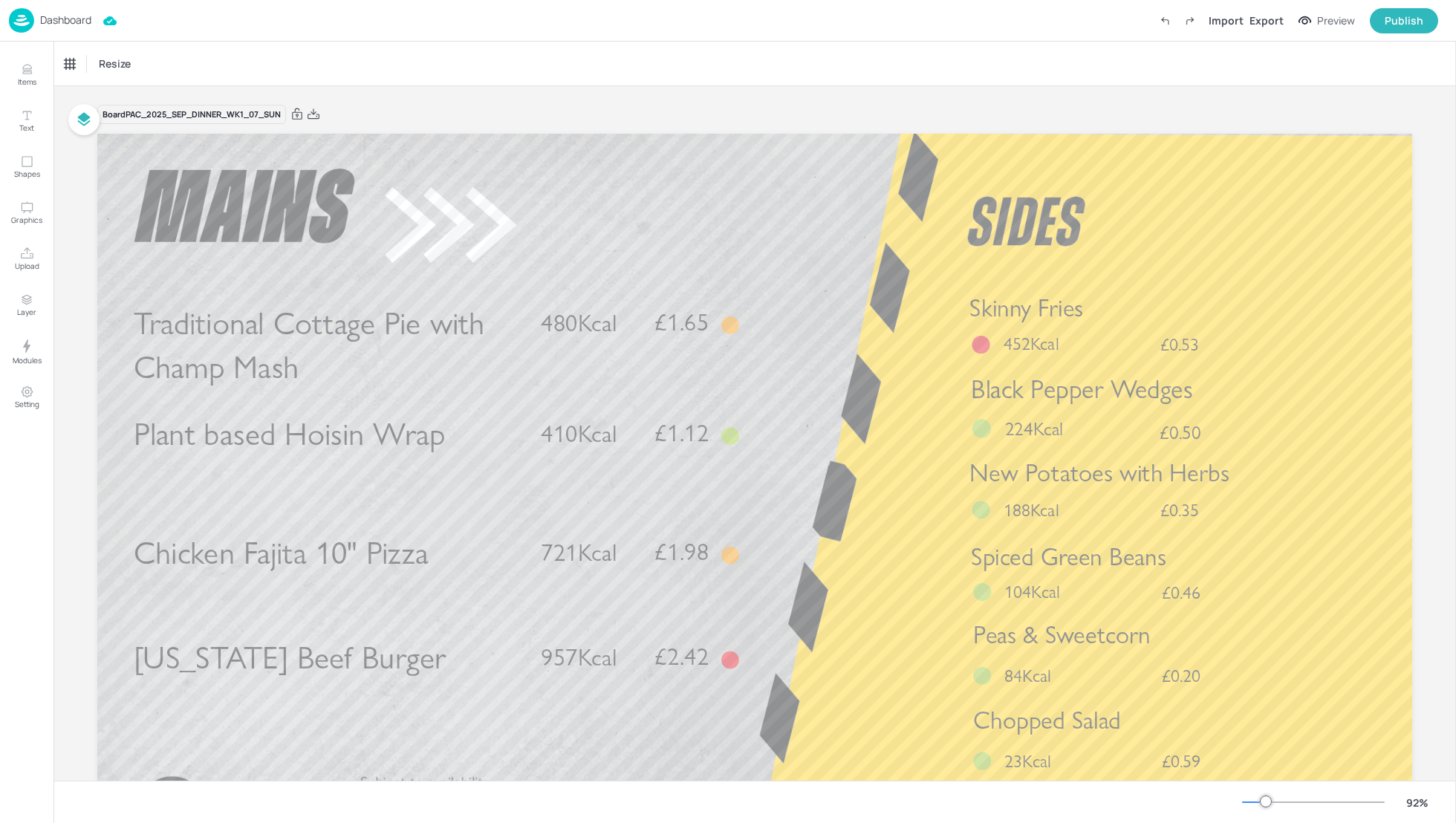
click at [66, 21] on p "Dashboard" at bounding box center [65, 20] width 51 height 11
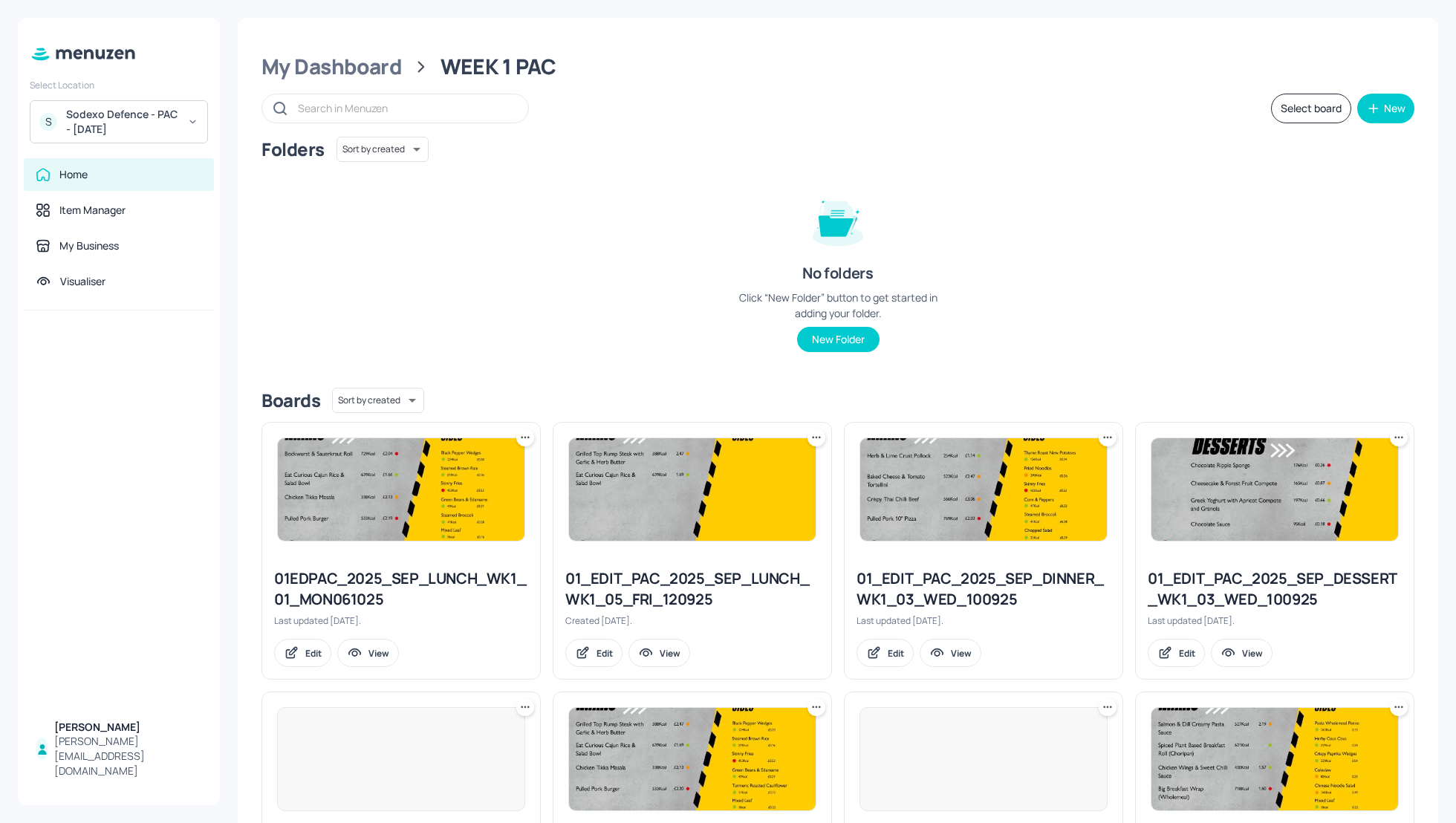
click at [804, 100] on div "Select board New" at bounding box center [838, 108] width 1153 height 30
click at [325, 65] on div "My Dashboard" at bounding box center [332, 67] width 140 height 27
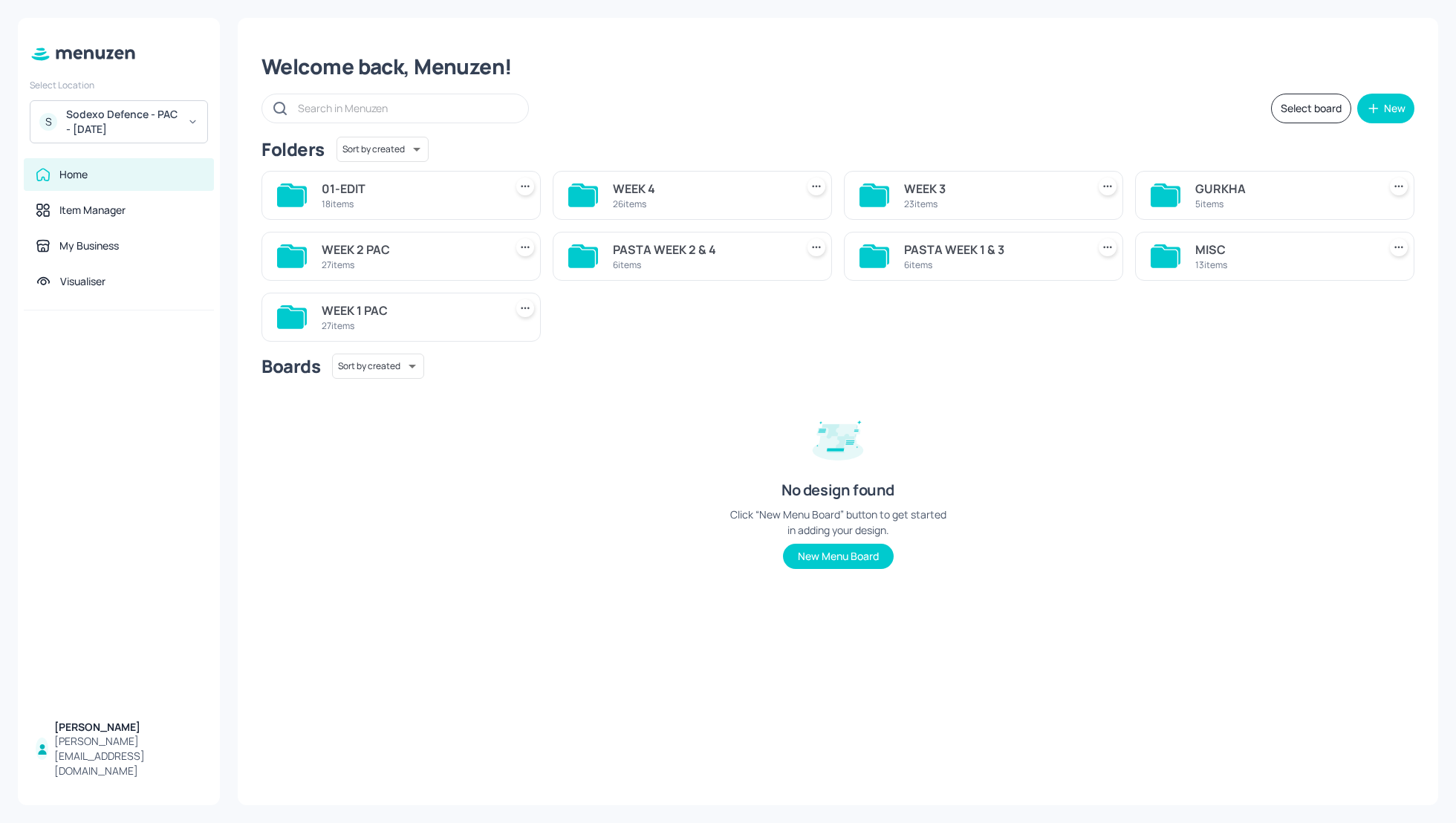
click at [356, 250] on div "WEEK 2 PAC" at bounding box center [410, 250] width 177 height 18
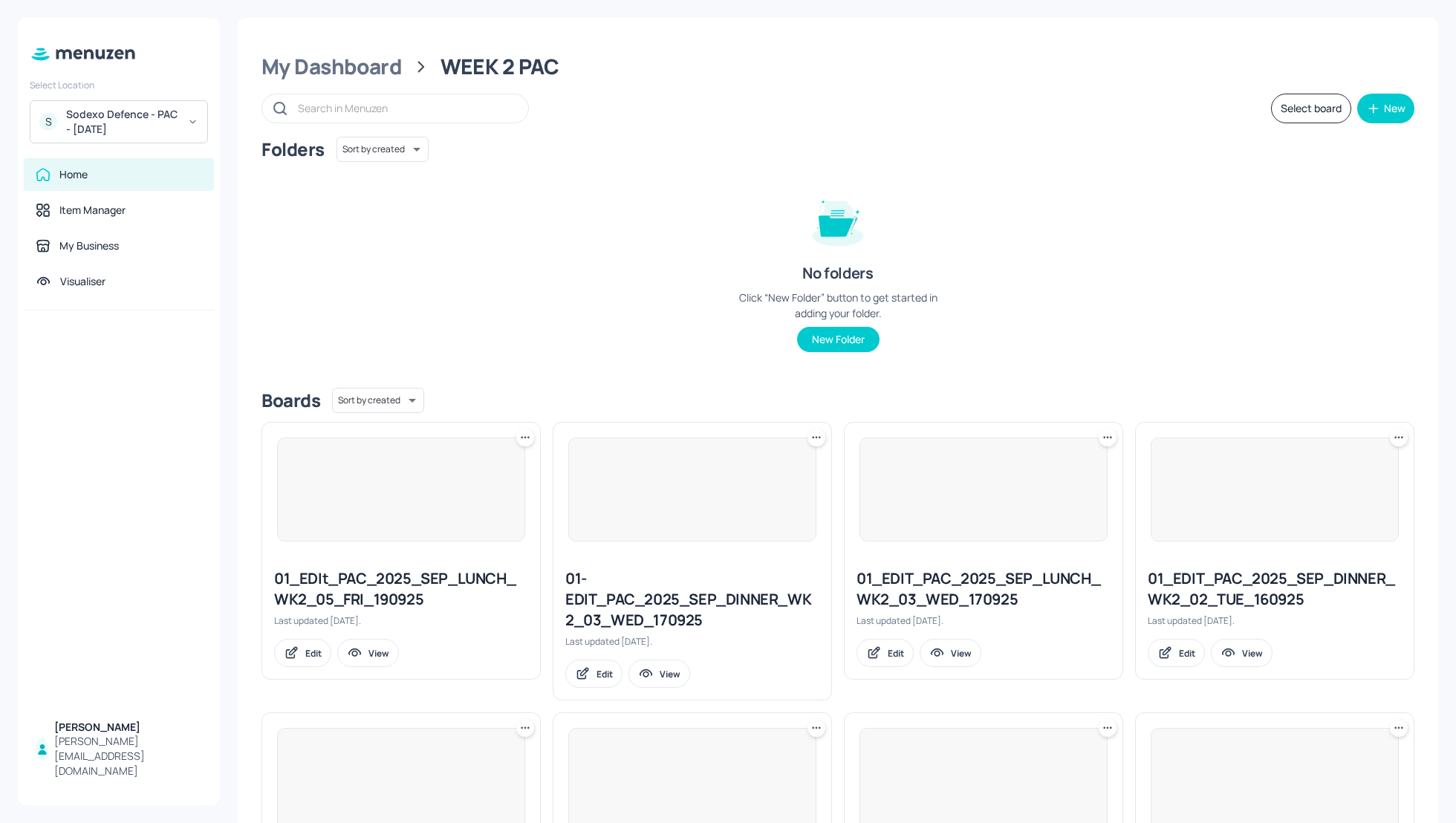
click at [1136, 298] on div "Folders Sort by created id ​ No folders Click “New Folder” button to get starte…" at bounding box center [838, 256] width 1153 height 240
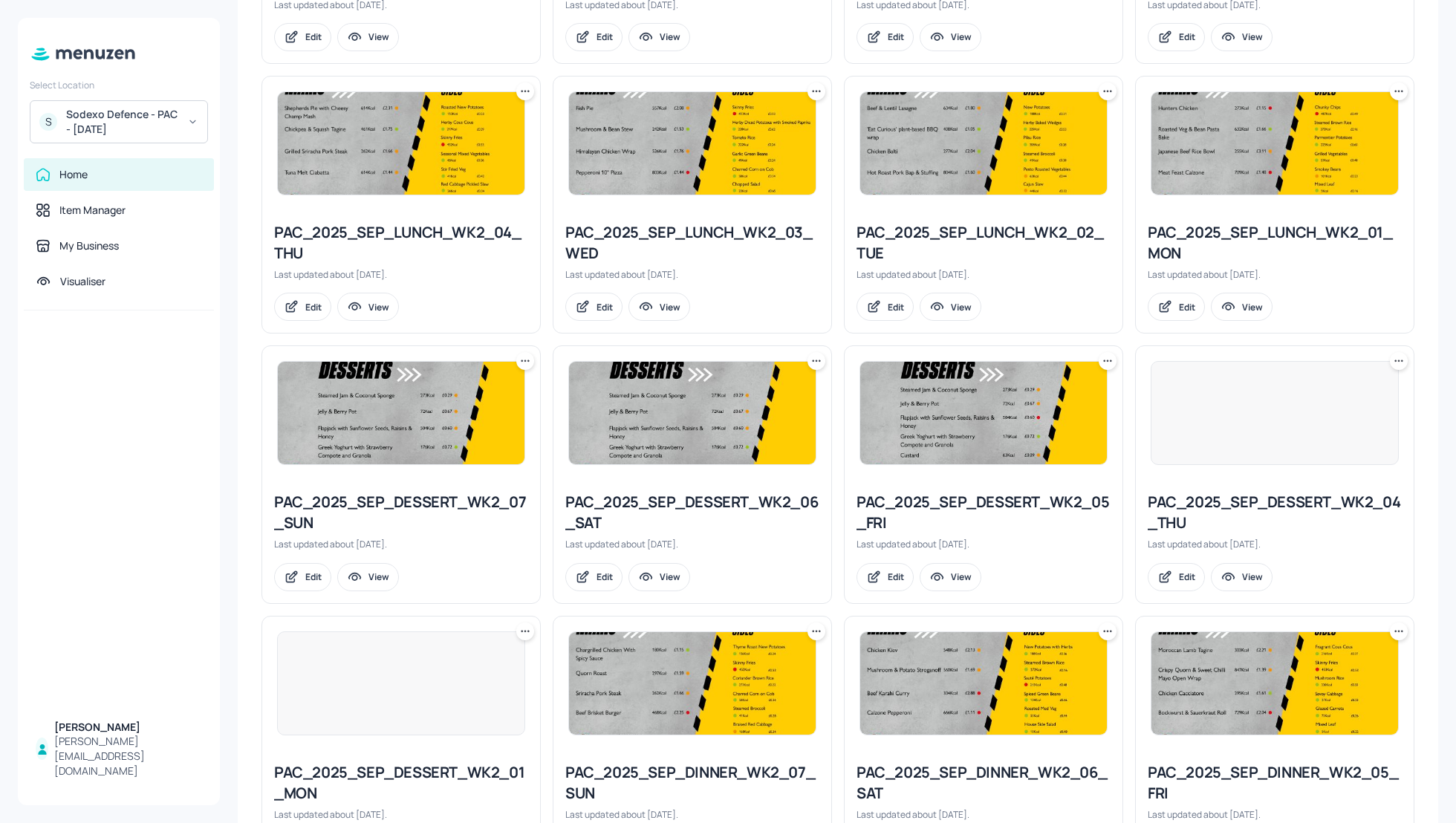
scroll to position [1175, 0]
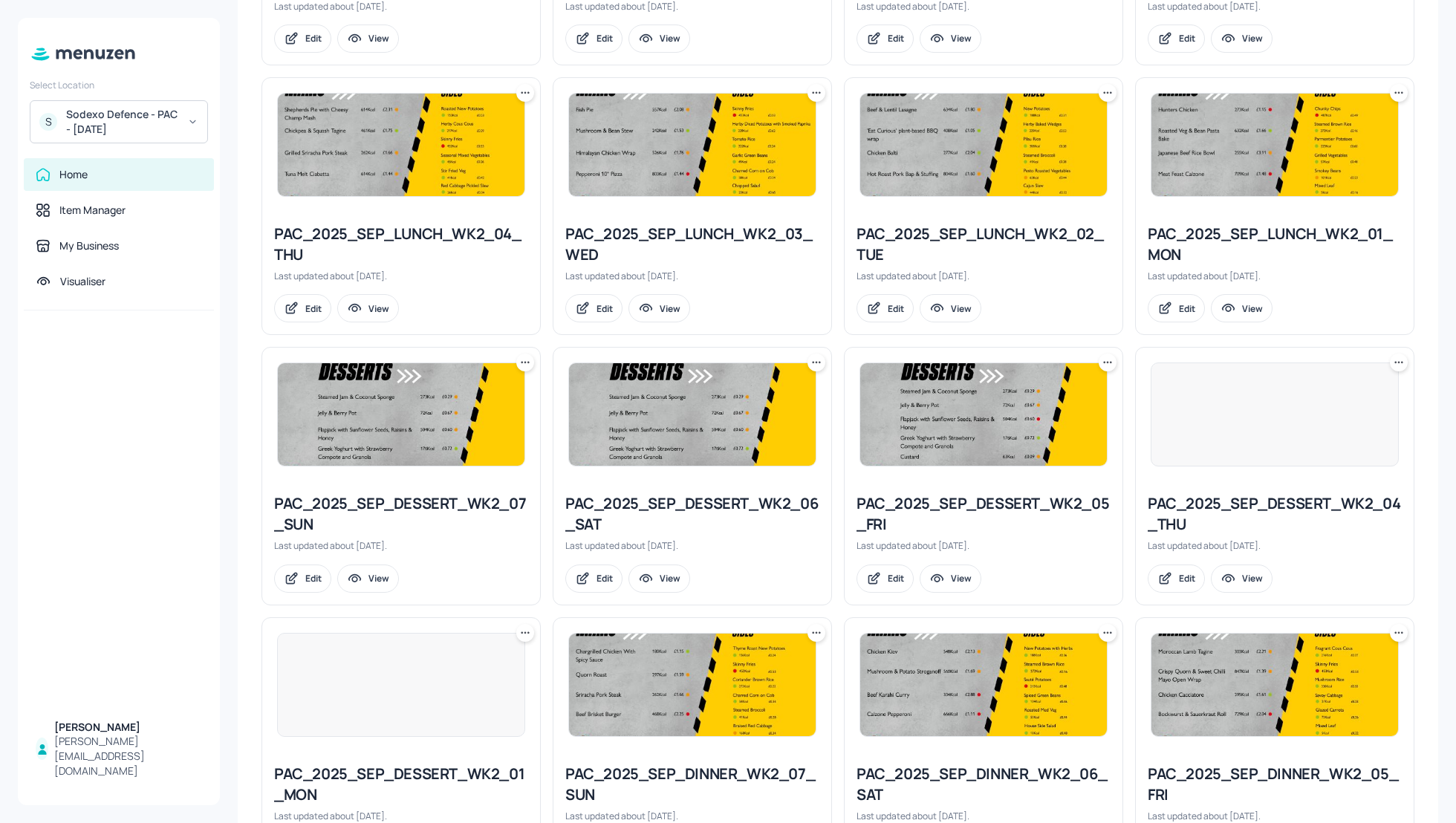
click at [682, 227] on div "PAC_2025_SEP_LUNCH_WK2_03_WED" at bounding box center [692, 244] width 254 height 41
